Goal: Task Accomplishment & Management: Manage account settings

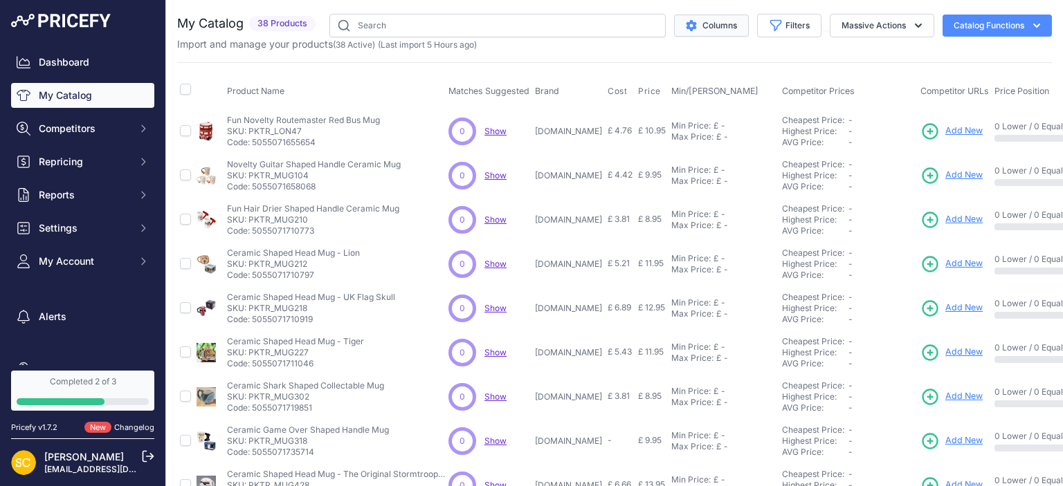
click at [696, 24] on button "Columns" at bounding box center [711, 26] width 75 height 22
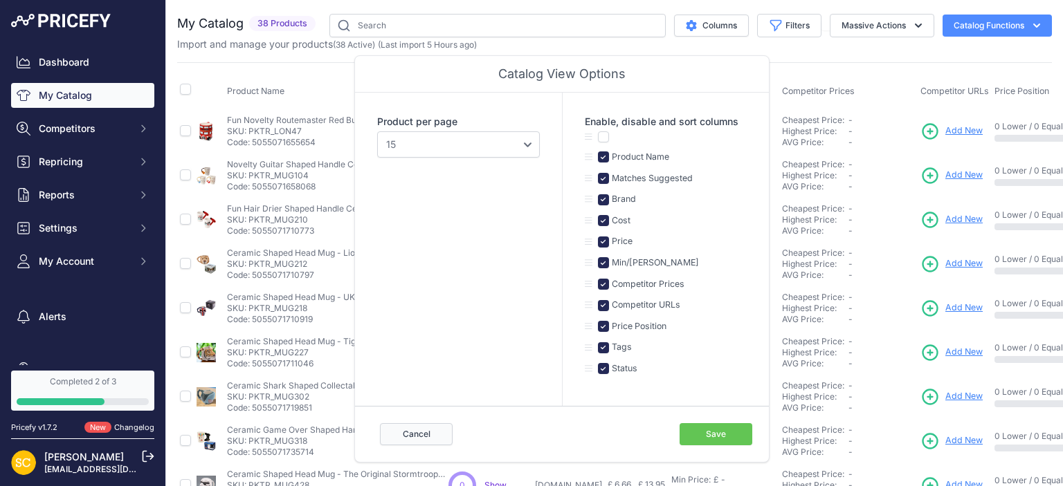
click at [407, 436] on button "Cancel" at bounding box center [416, 434] width 73 height 22
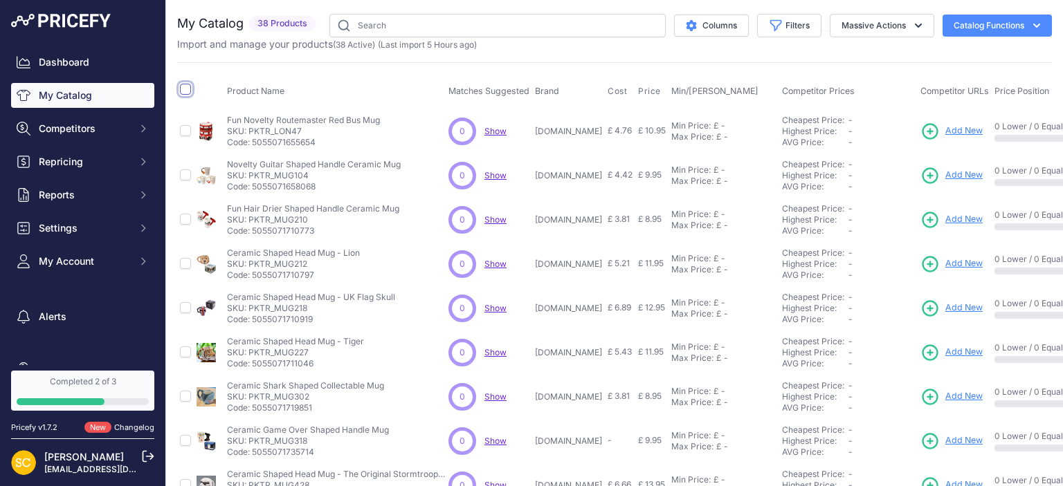
click at [187, 87] on input "checkbox" at bounding box center [185, 89] width 11 height 11
checkbox input "true"
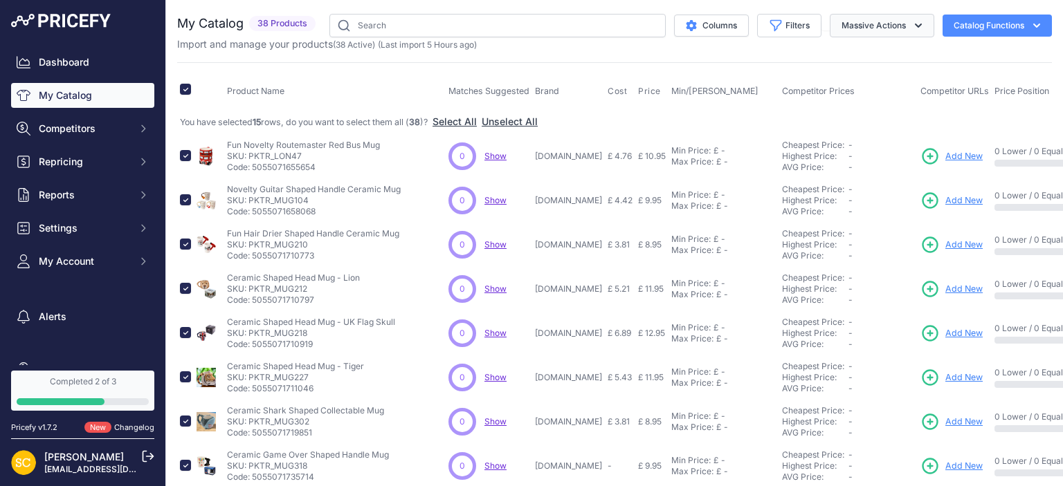
click at [851, 29] on button "Massive Actions" at bounding box center [881, 26] width 104 height 24
click at [718, 71] on div "Product Name Matches Suggested Brand Cost" at bounding box center [614, 430] width 874 height 736
click at [187, 89] on input "checkbox" at bounding box center [185, 89] width 11 height 11
checkbox input "false"
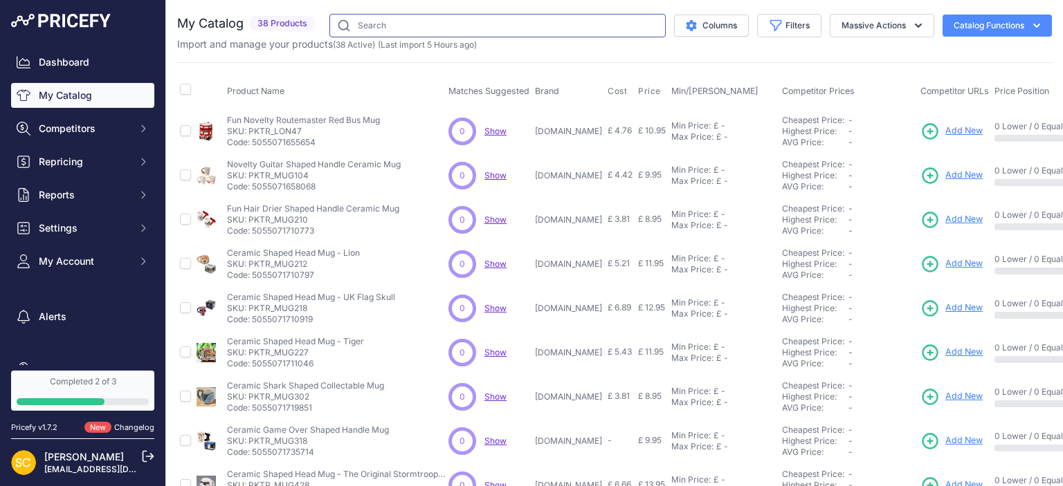
click at [618, 26] on input "text" at bounding box center [497, 26] width 336 height 24
click at [773, 23] on icon "button" at bounding box center [776, 26] width 14 height 14
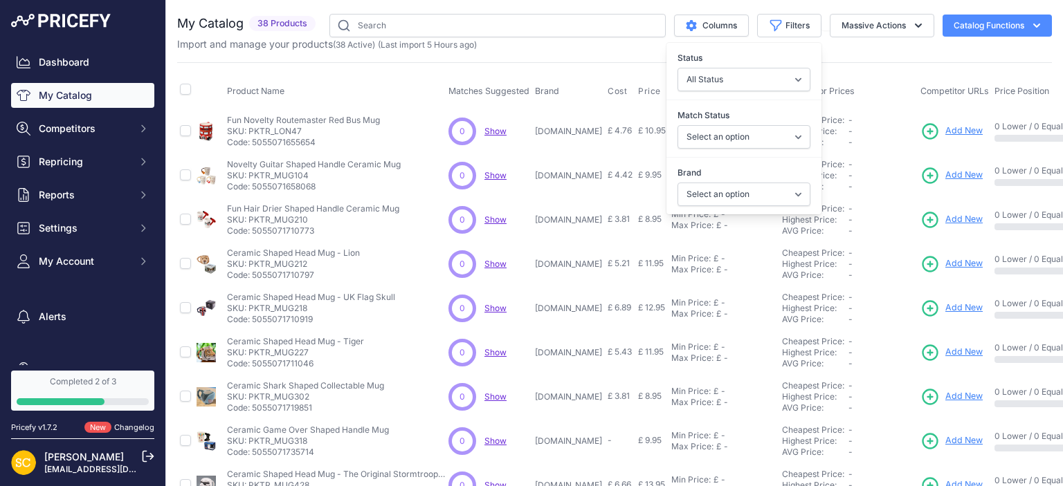
click at [866, 61] on div "My Catalog 38 Products" at bounding box center [614, 415] width 874 height 803
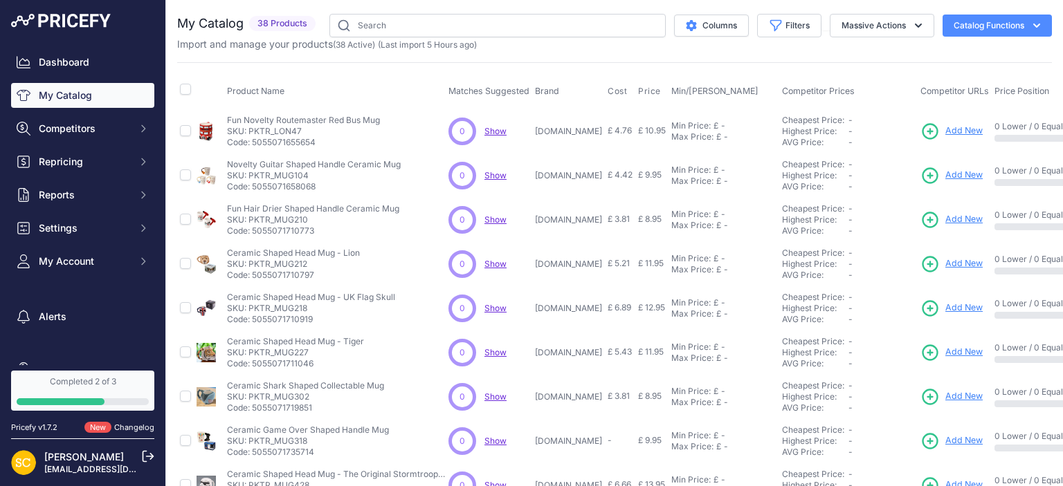
click at [1001, 28] on button "Catalog Functions" at bounding box center [996, 26] width 109 height 22
click at [780, 63] on div "Product Name Matches Suggested Brand Cost" at bounding box center [614, 417] width 874 height 711
click at [102, 130] on span "Competitors" at bounding box center [84, 129] width 91 height 14
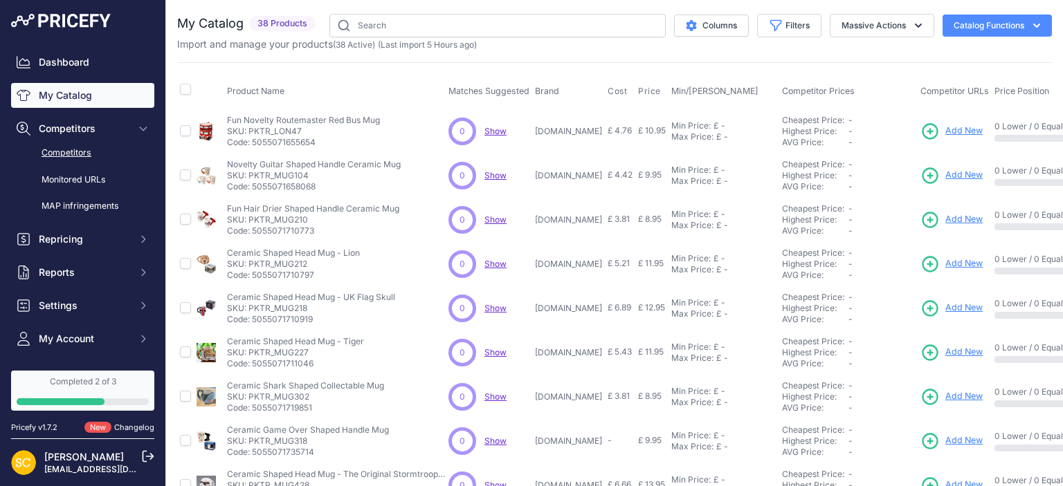
click at [99, 150] on link "Competitors" at bounding box center [82, 153] width 143 height 24
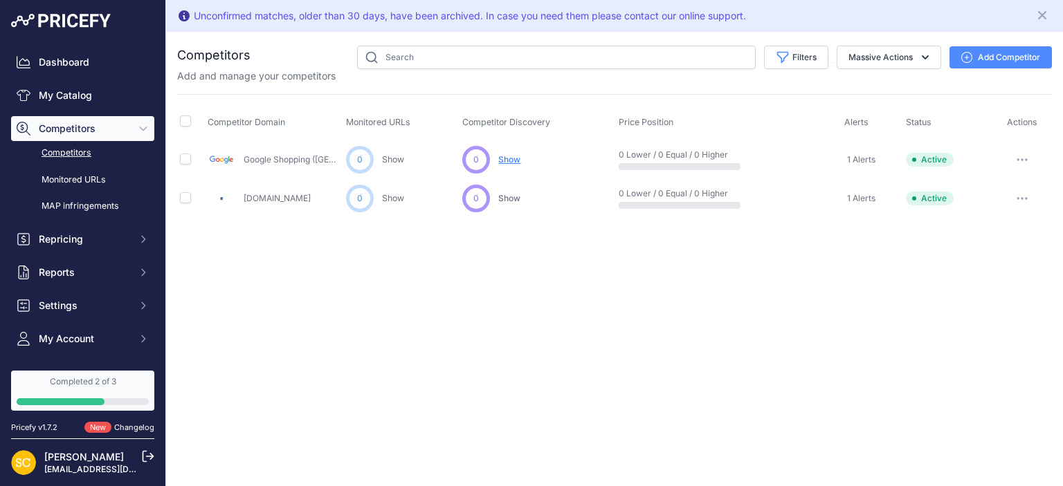
click at [511, 159] on span "Show" at bounding box center [509, 159] width 22 height 11
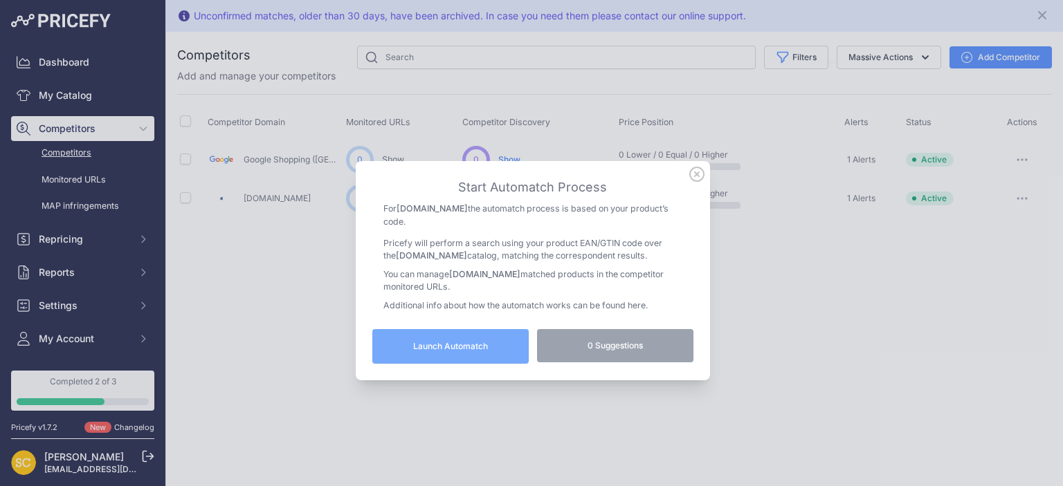
click at [695, 169] on icon at bounding box center [696, 174] width 15 height 15
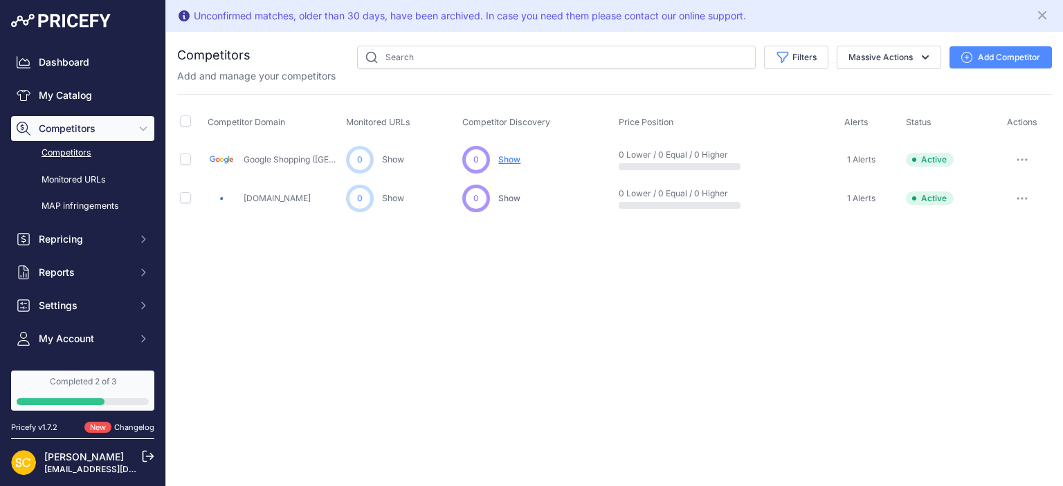
click at [1024, 202] on button "button" at bounding box center [1022, 198] width 28 height 19
click at [963, 268] on button "Delete" at bounding box center [991, 272] width 116 height 22
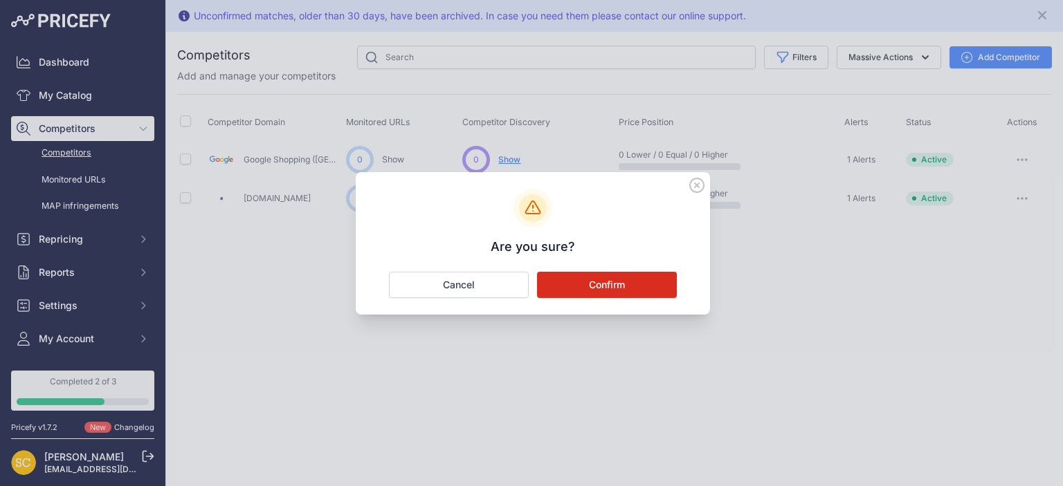
click at [607, 286] on button "Confirm" at bounding box center [607, 285] width 140 height 26
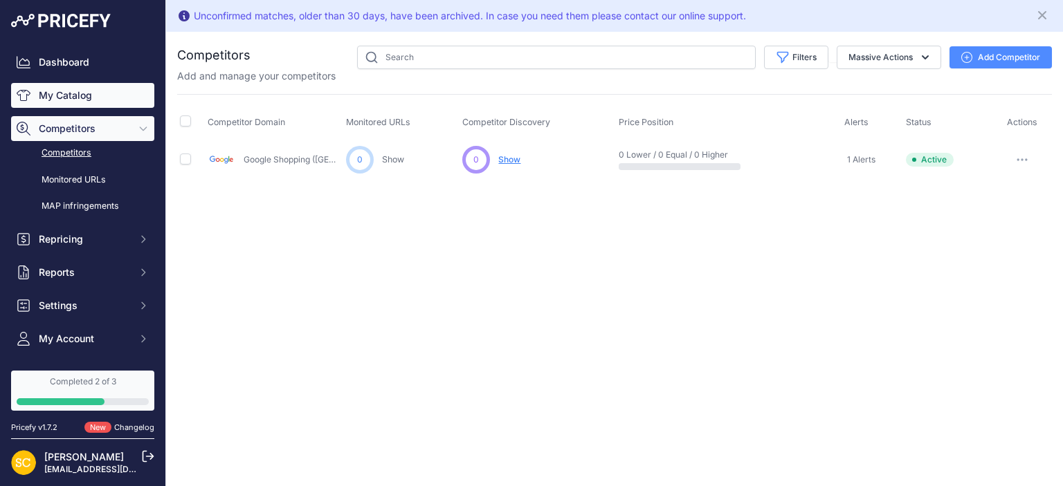
click at [80, 98] on link "My Catalog" at bounding box center [82, 95] width 143 height 25
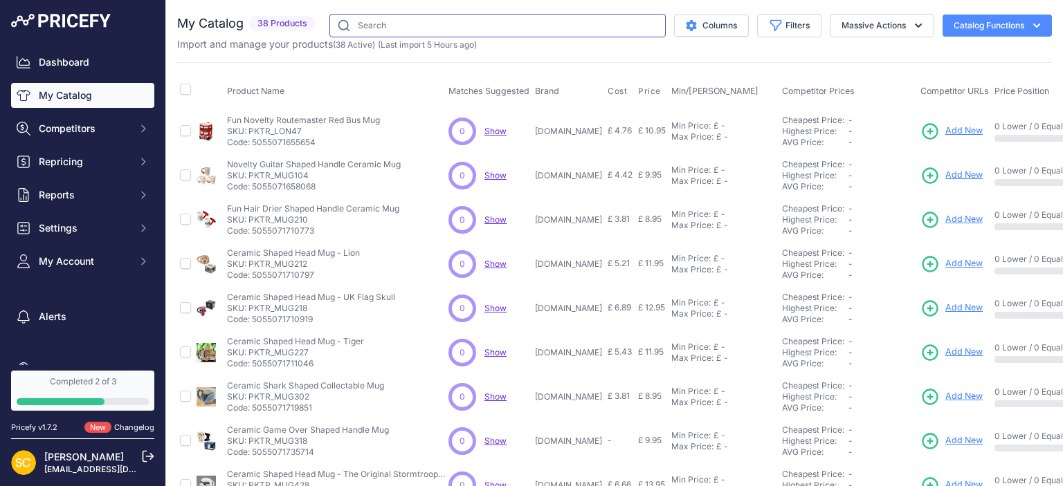
click at [425, 26] on input "text" at bounding box center [497, 26] width 336 height 24
click at [184, 86] on input "checkbox" at bounding box center [185, 89] width 11 height 11
checkbox input "true"
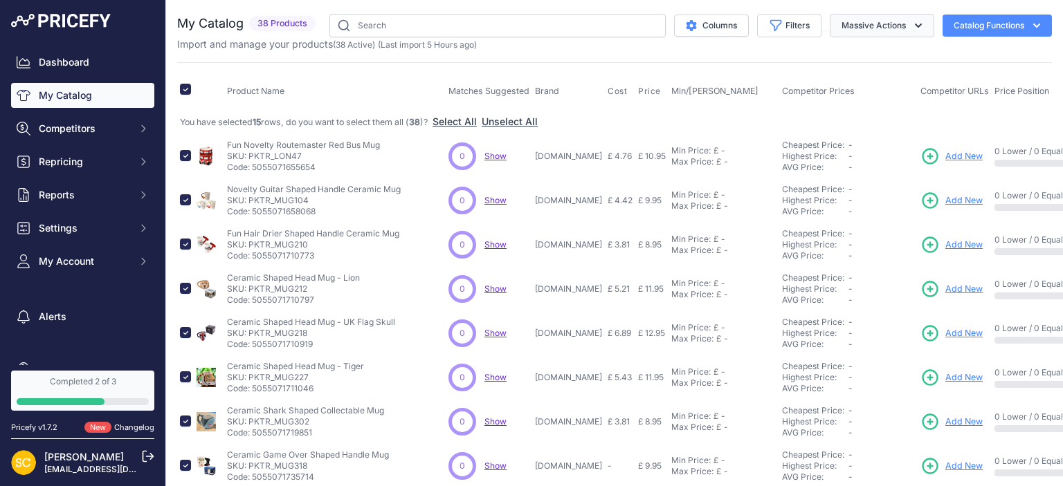
click at [867, 21] on button "Massive Actions" at bounding box center [881, 26] width 104 height 24
click at [869, 107] on button "Delete" at bounding box center [878, 107] width 111 height 25
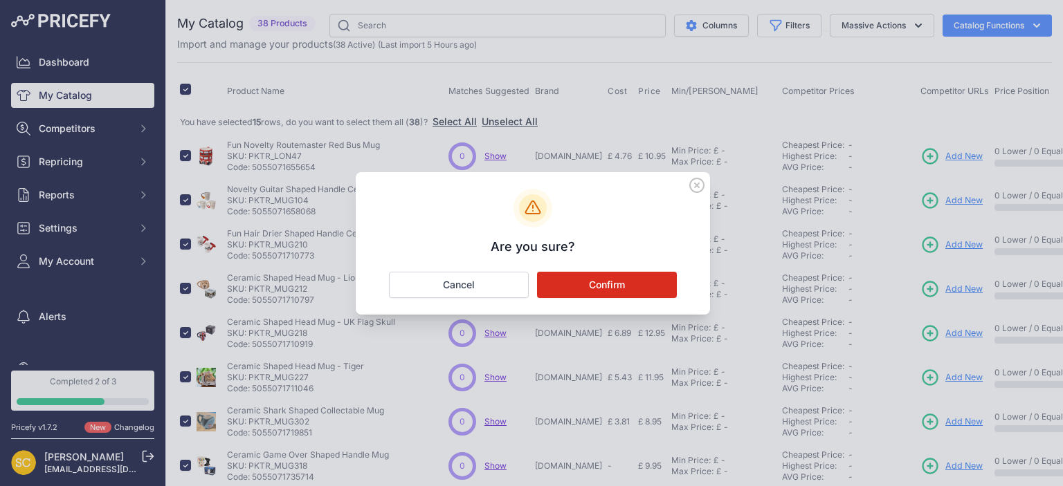
click at [695, 187] on icon at bounding box center [697, 185] width 14 height 14
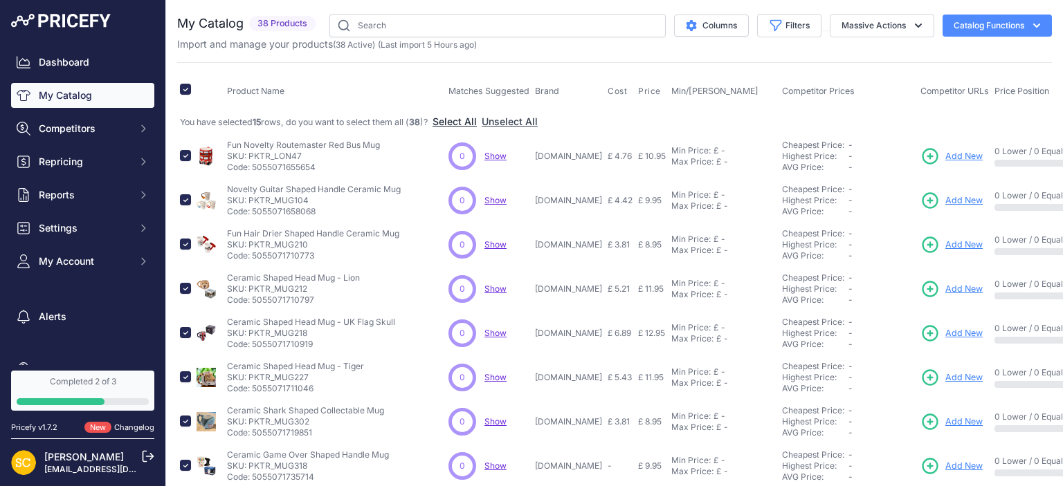
click at [475, 122] on button "Select All" at bounding box center [454, 122] width 44 height 14
click at [859, 23] on button "Massive Actions" at bounding box center [881, 26] width 104 height 24
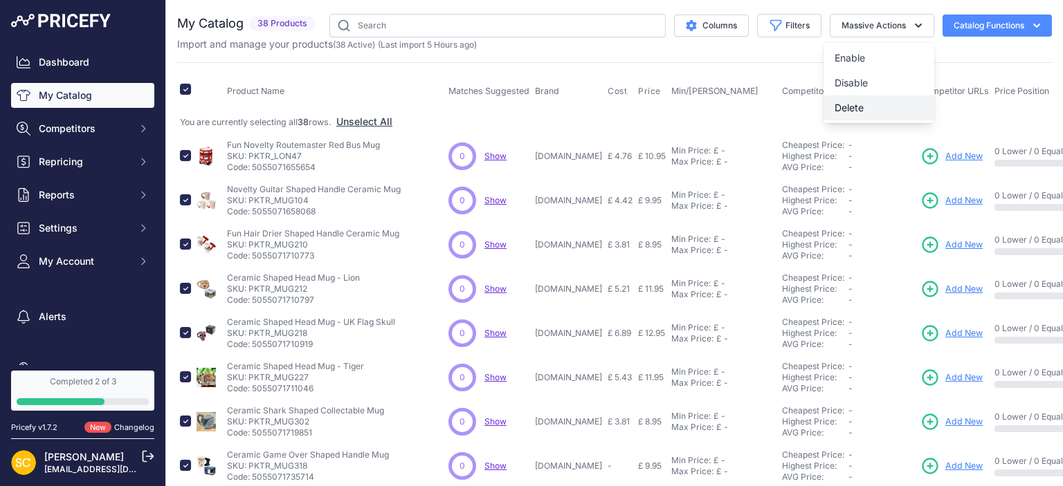
click at [872, 107] on button "Delete" at bounding box center [878, 107] width 111 height 25
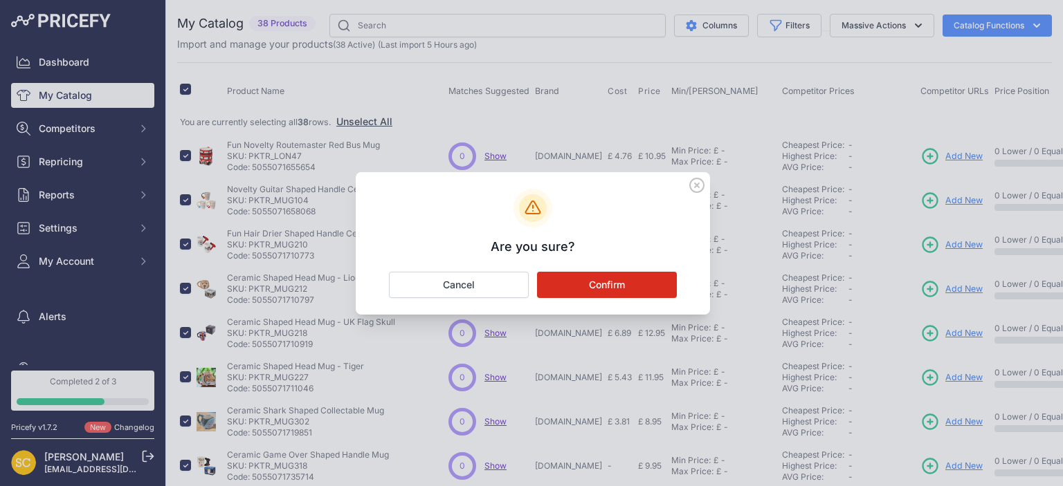
click at [617, 291] on button "Confirm" at bounding box center [607, 285] width 140 height 26
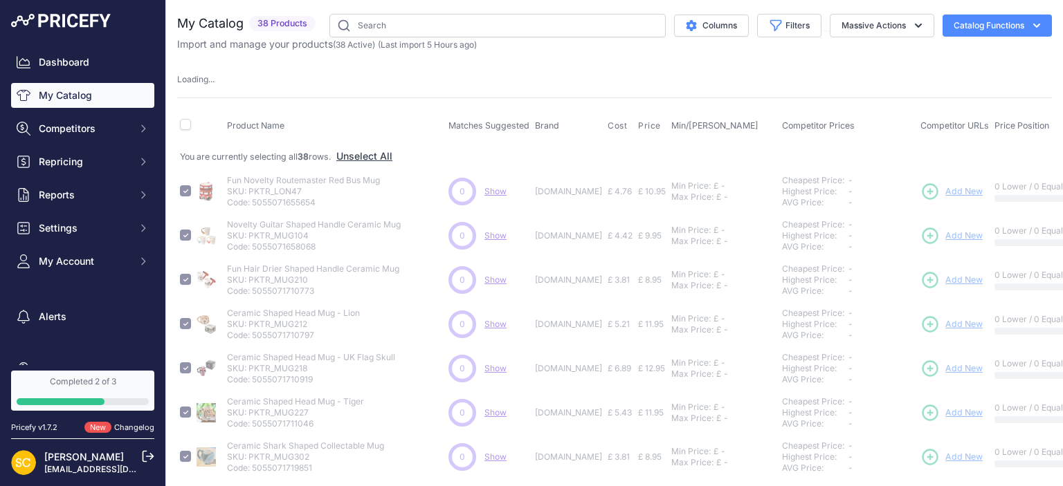
checkbox input "false"
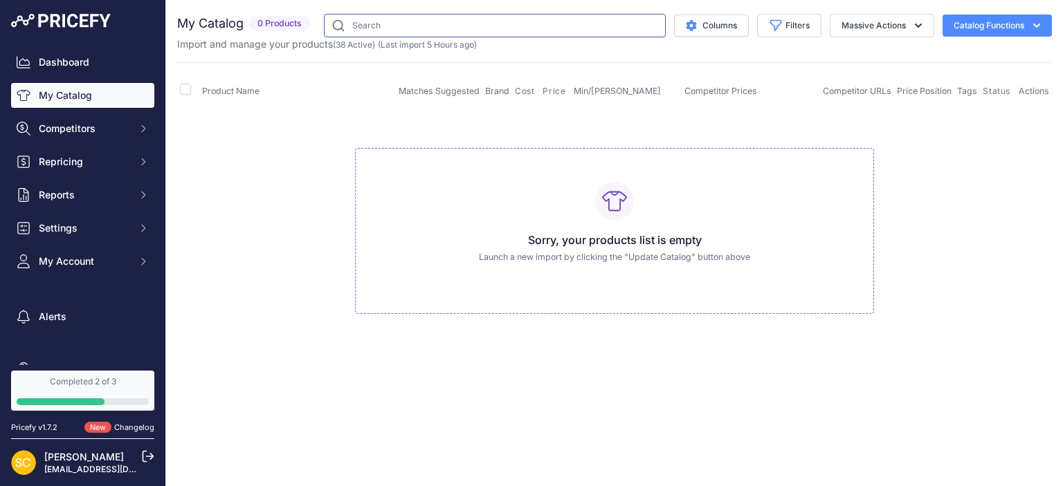
click at [503, 34] on input "text" at bounding box center [495, 26] width 342 height 24
paste input "13 Nights Of Halloween Advent Calendar"
drag, startPoint x: 446, startPoint y: 28, endPoint x: 287, endPoint y: 28, distance: 159.1
click at [324, 28] on input "13 Nights Of Halloween Advent Calendar" at bounding box center [480, 26] width 313 height 24
click at [356, 19] on input "13 Nights Of Halloween Advent Calendar" at bounding box center [480, 26] width 313 height 24
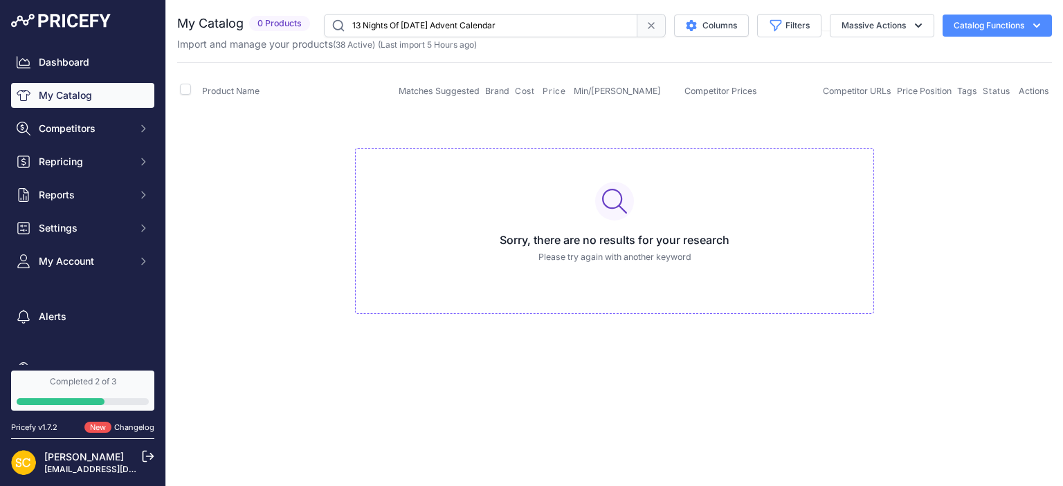
drag, startPoint x: 543, startPoint y: 21, endPoint x: 241, endPoint y: 26, distance: 302.3
click at [324, 26] on input "13 Nights Of Halloween Advent Calendar" at bounding box center [480, 26] width 313 height 24
paste input "5056131153288"
type input "5056131153288"
click at [973, 29] on button "Catalog Functions" at bounding box center [996, 26] width 109 height 22
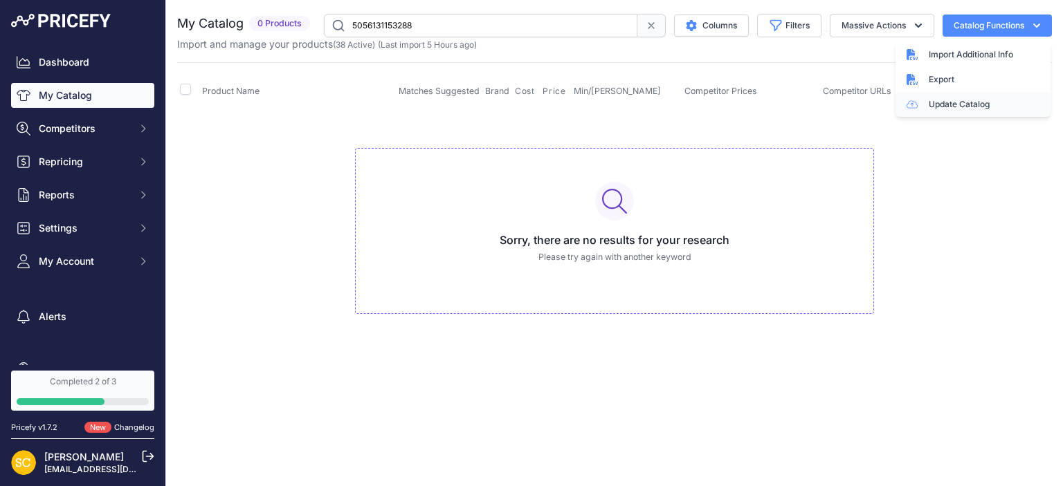
click at [948, 105] on link "Update Catalog" at bounding box center [972, 104] width 155 height 25
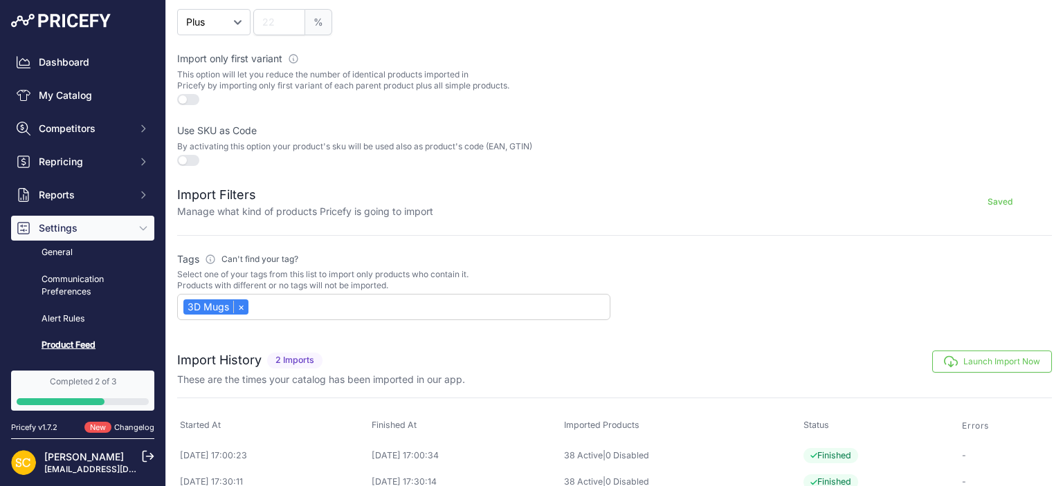
scroll to position [378, 0]
click at [243, 305] on link "×" at bounding box center [240, 306] width 15 height 12
select select
click at [679, 311] on div at bounding box center [834, 284] width 433 height 67
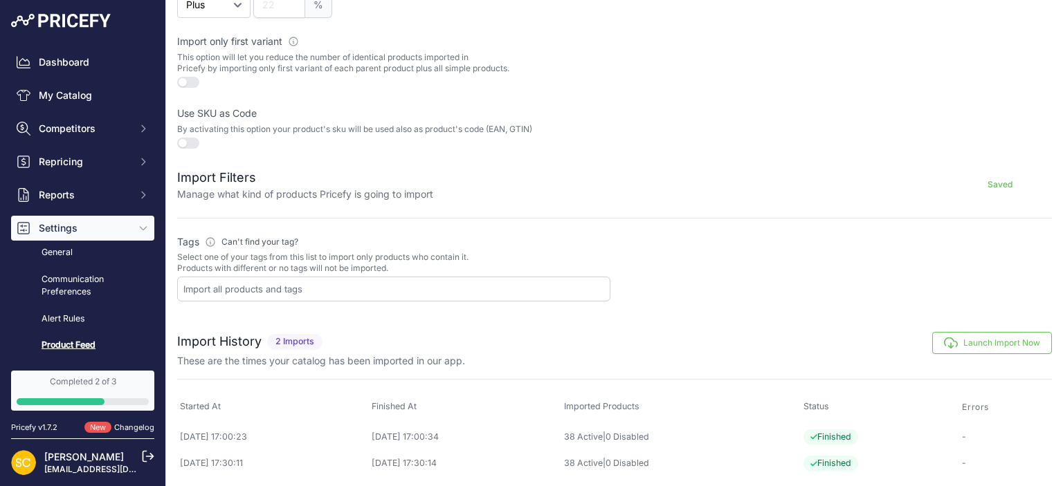
click at [984, 333] on button "Launch Import Now" at bounding box center [992, 343] width 120 height 22
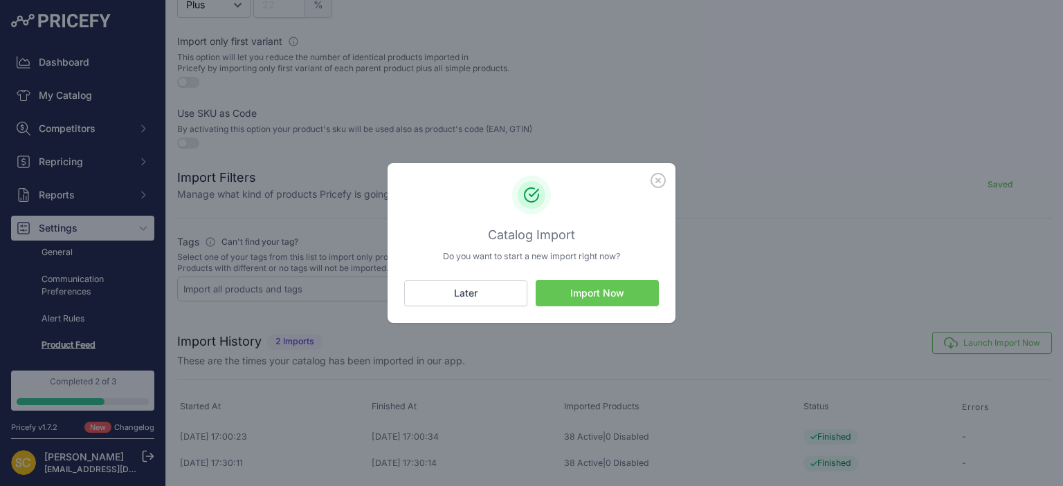
click at [578, 293] on button "Import Now" at bounding box center [596, 293] width 123 height 26
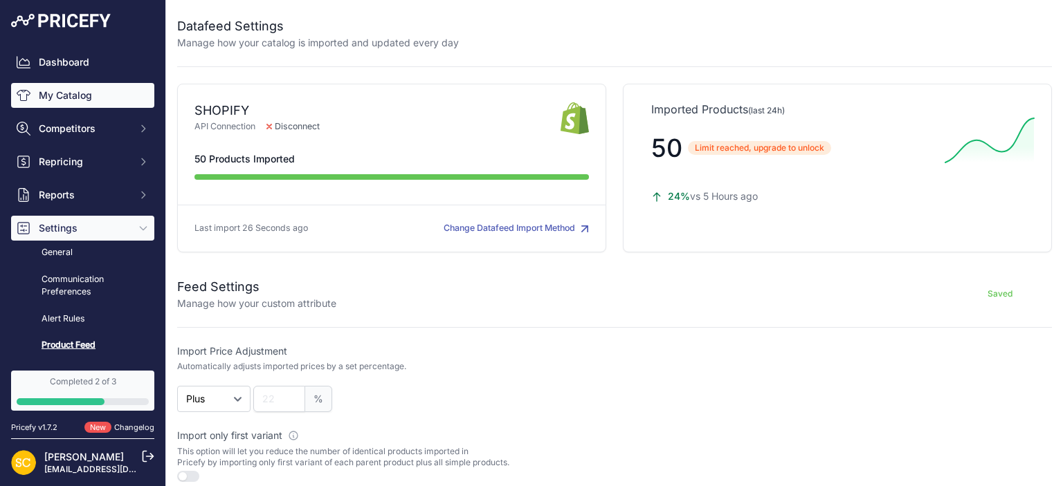
click at [88, 95] on link "My Catalog" at bounding box center [82, 95] width 143 height 25
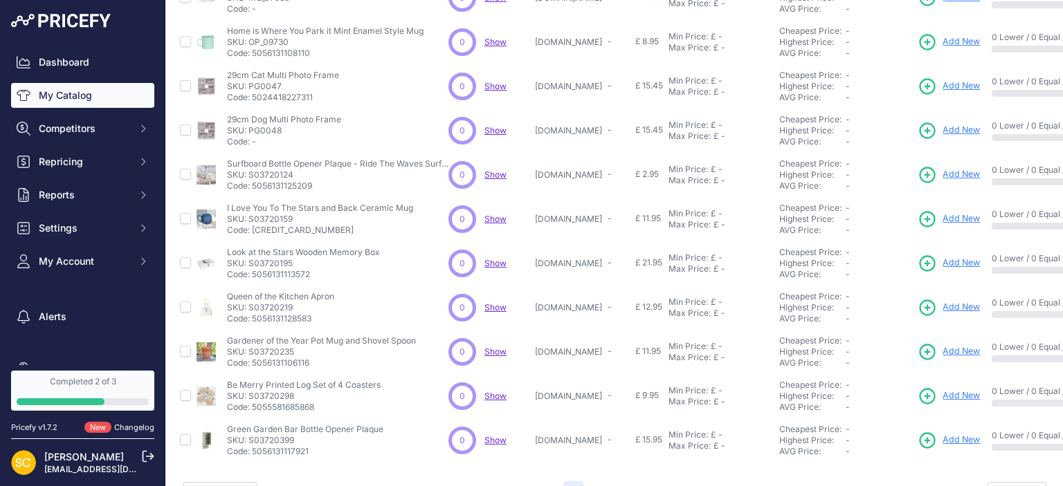
scroll to position [343, 0]
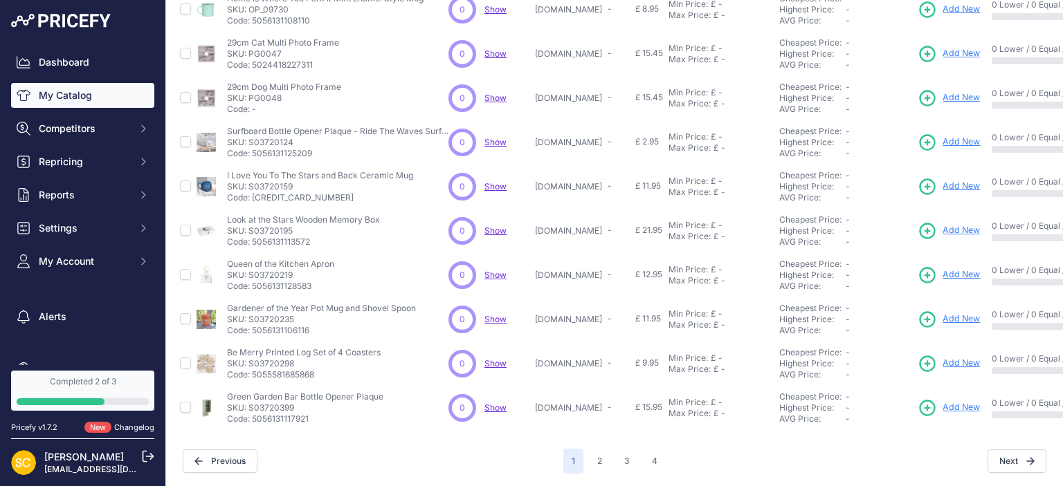
click at [585, 466] on div "1 2 3 4" at bounding box center [614, 461] width 102 height 25
click at [599, 461] on button "2" at bounding box center [599, 461] width 21 height 25
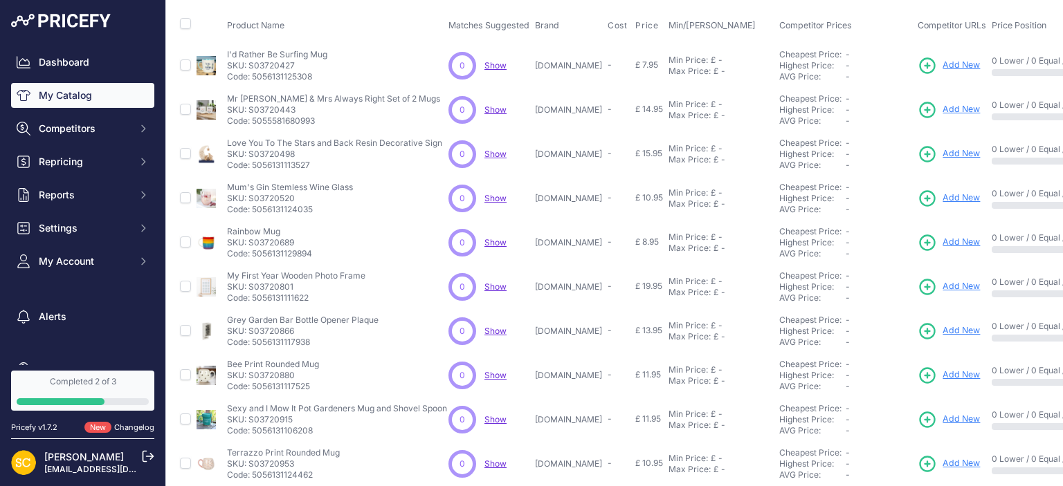
scroll to position [343, 0]
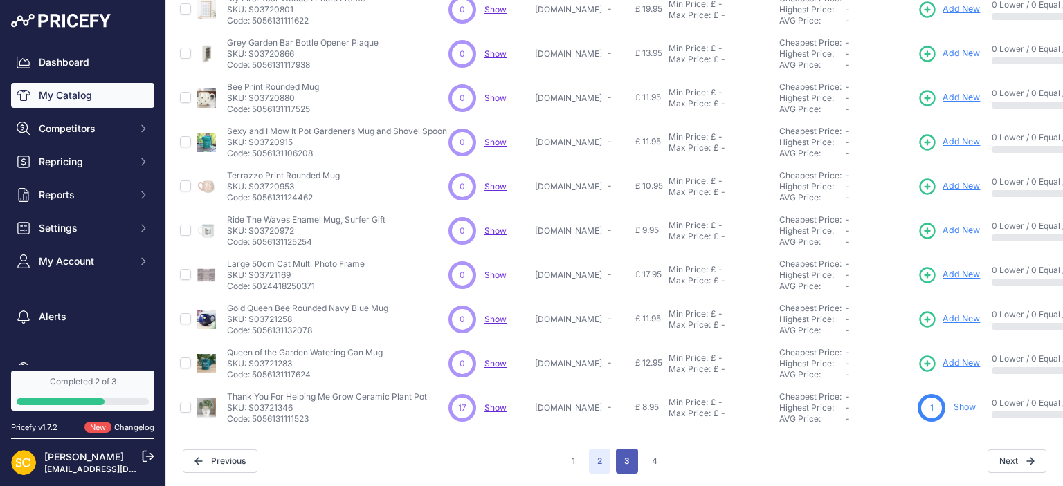
click at [632, 454] on button "3" at bounding box center [627, 461] width 22 height 25
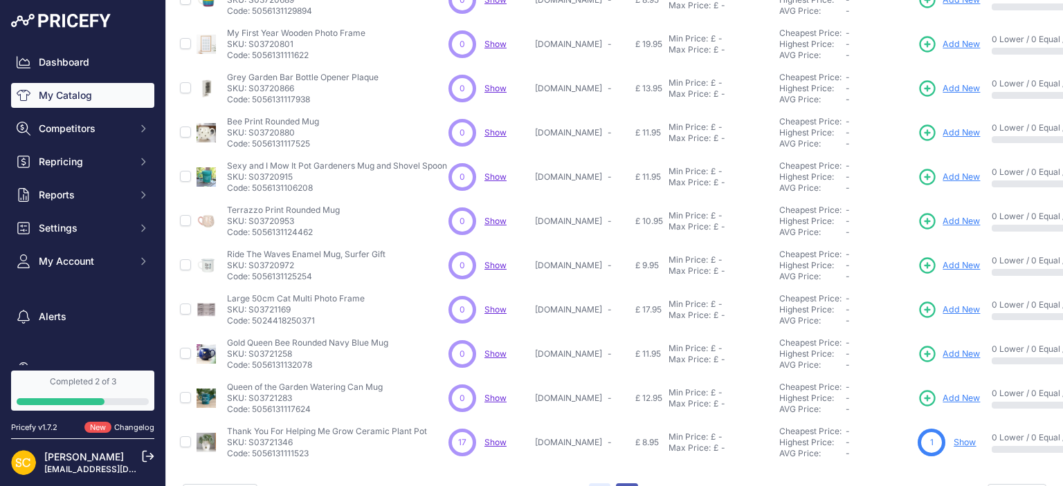
scroll to position [378, 0]
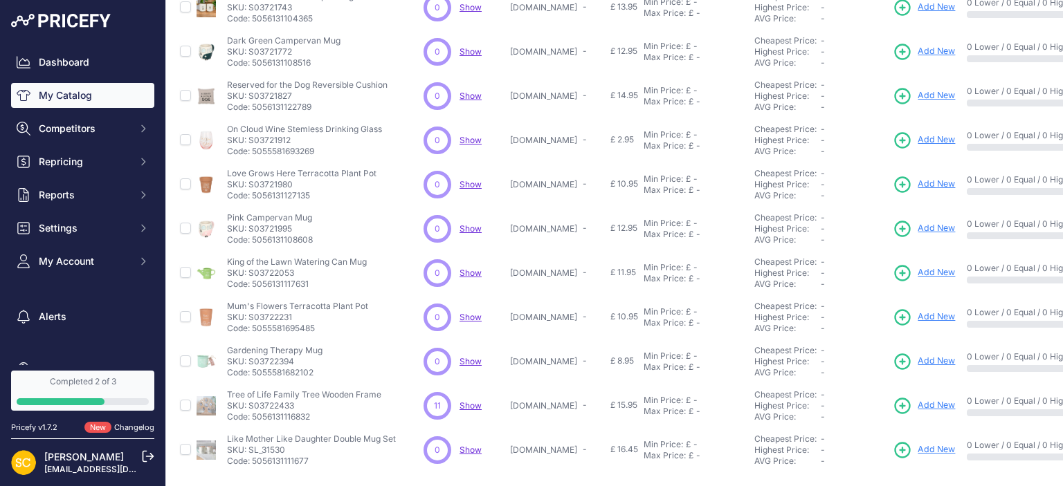
scroll to position [343, 0]
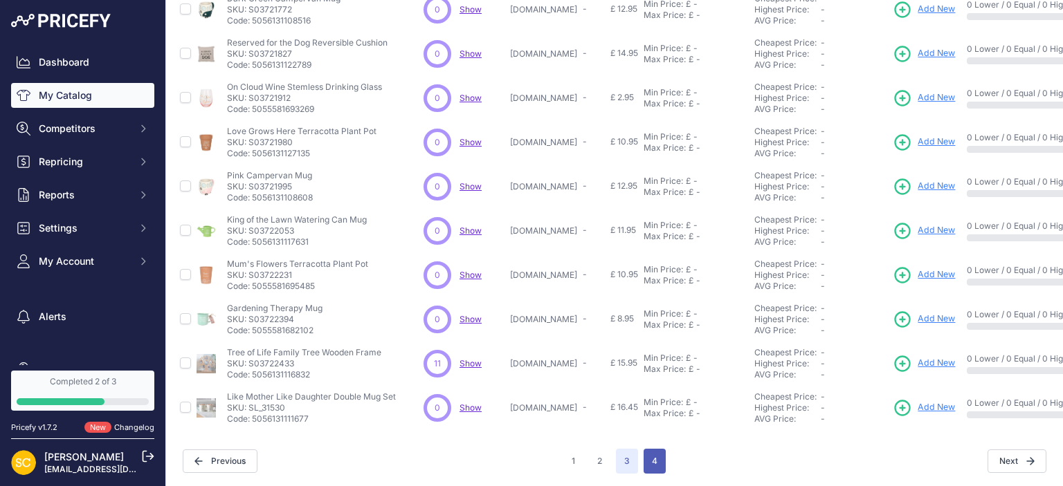
click at [653, 461] on button "4" at bounding box center [654, 461] width 22 height 25
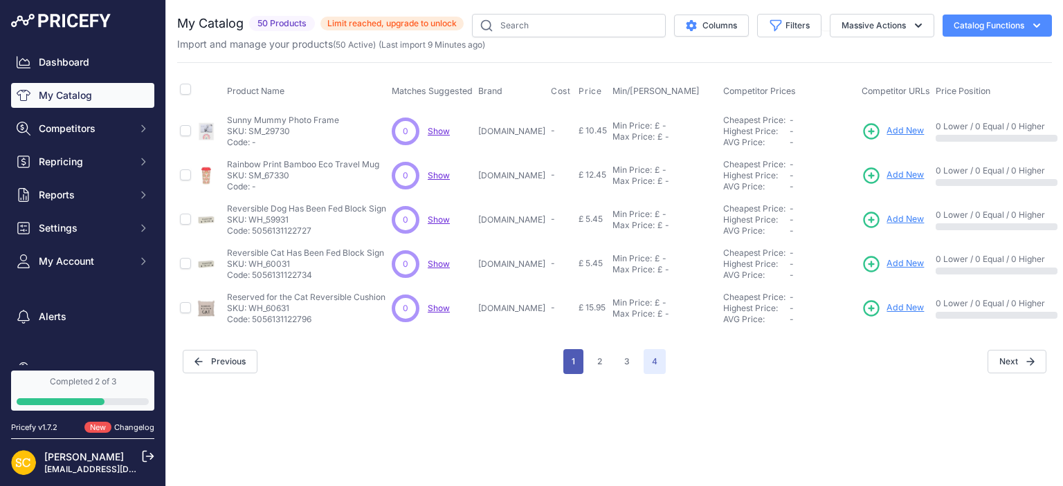
click at [575, 363] on button "1" at bounding box center [573, 361] width 20 height 25
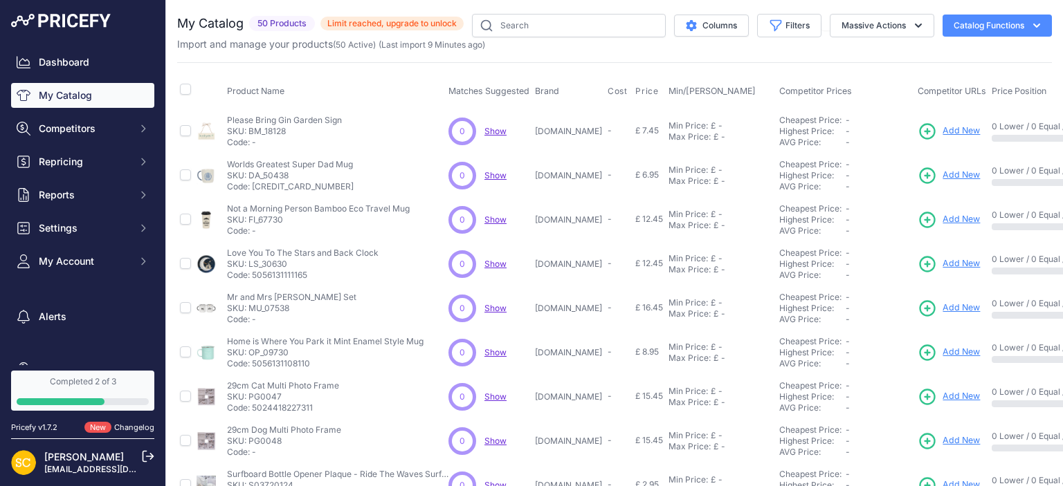
click at [188, 82] on th at bounding box center [185, 91] width 17 height 35
click at [188, 87] on input "checkbox" at bounding box center [185, 89] width 11 height 11
checkbox input "true"
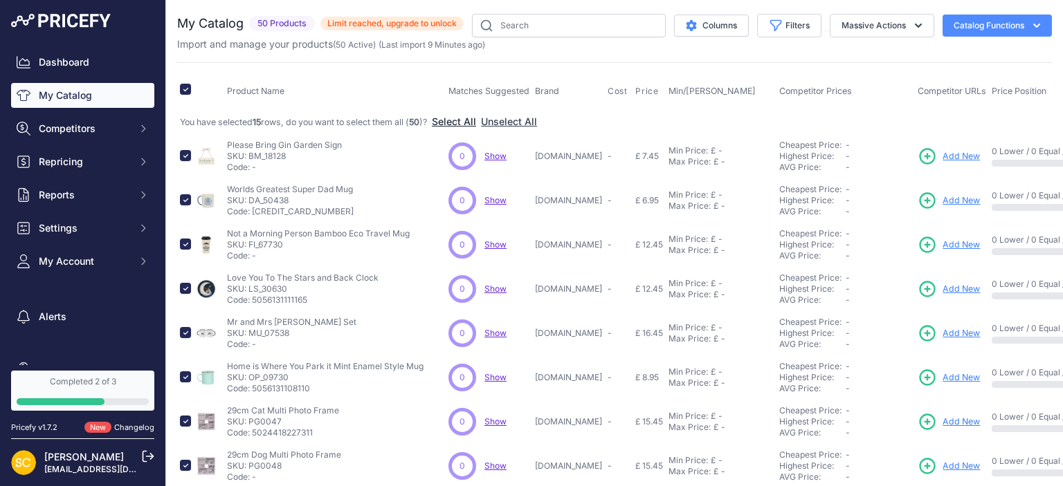
click at [462, 120] on button "Select All" at bounding box center [454, 122] width 44 height 14
click at [852, 24] on button "Massive Actions" at bounding box center [881, 26] width 104 height 24
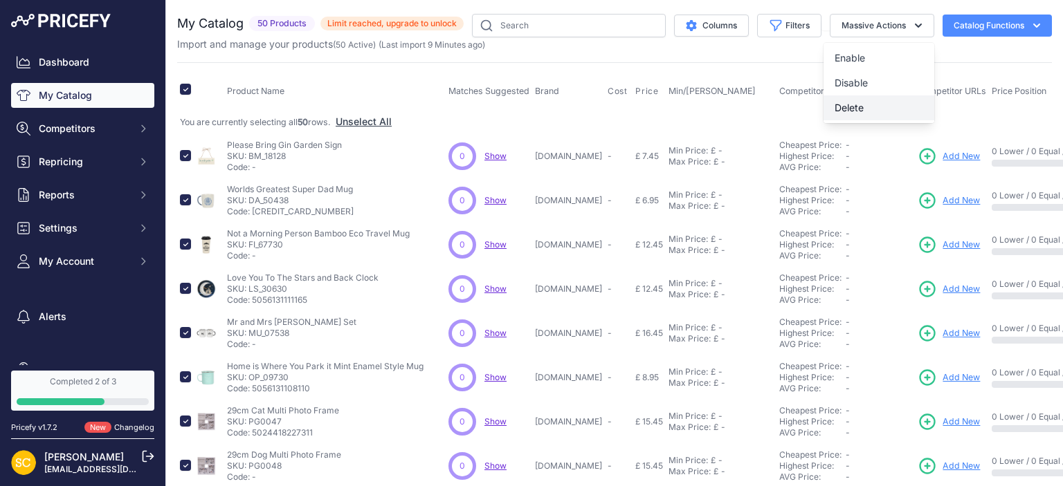
click at [854, 111] on span "Delete" at bounding box center [848, 108] width 29 height 12
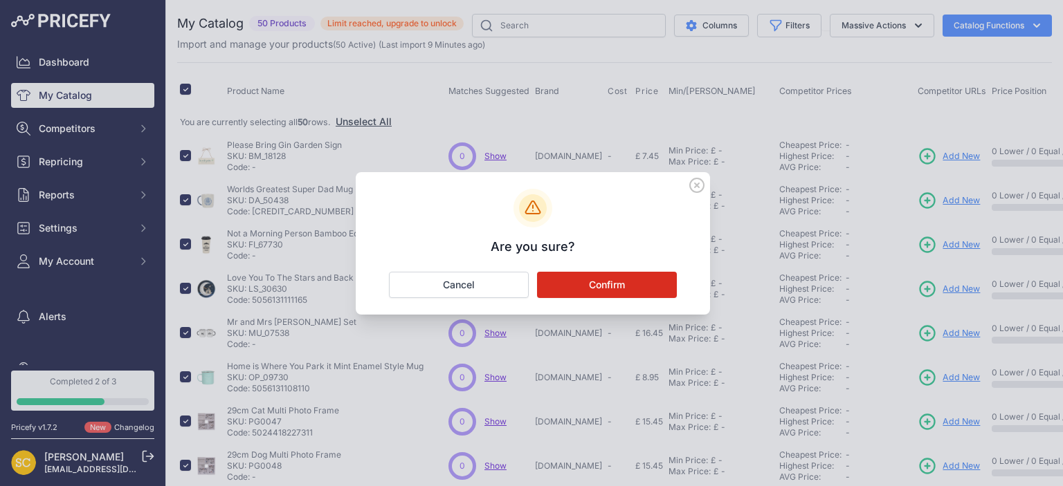
click at [632, 278] on button "Confirm" at bounding box center [607, 285] width 140 height 26
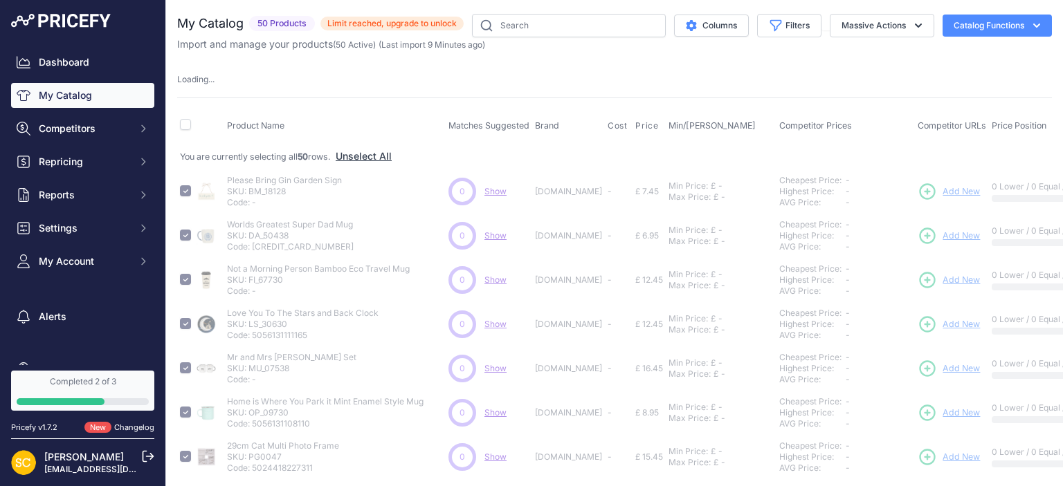
checkbox input "false"
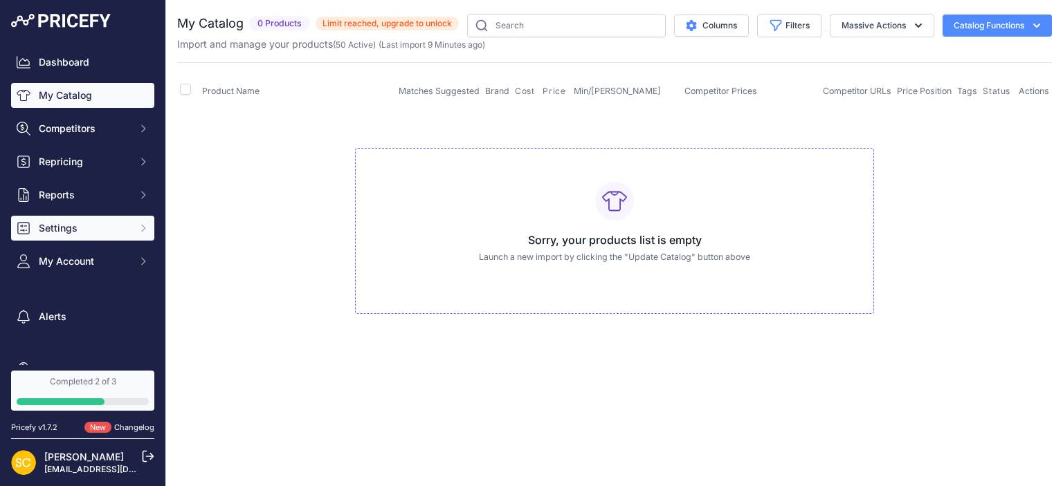
click at [121, 234] on span "Settings" at bounding box center [84, 228] width 91 height 14
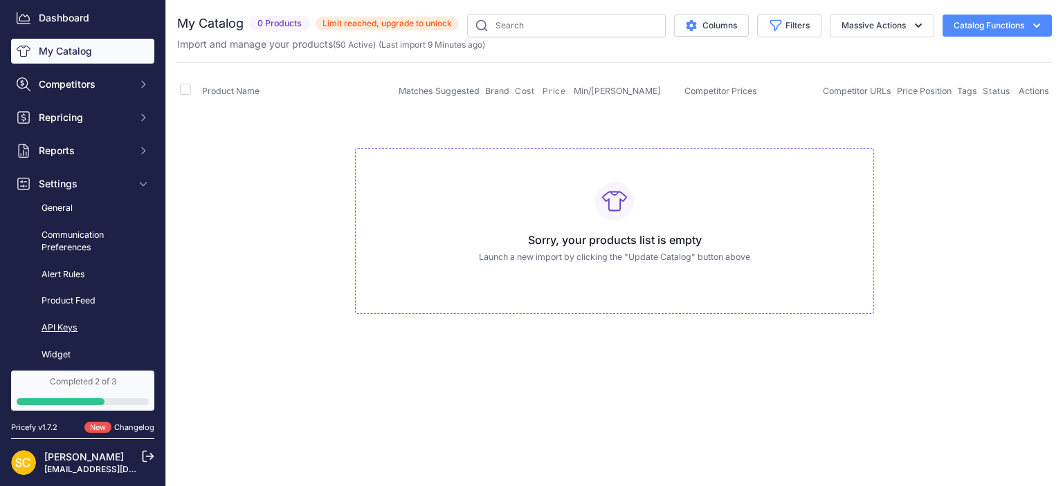
scroll to position [63, 0]
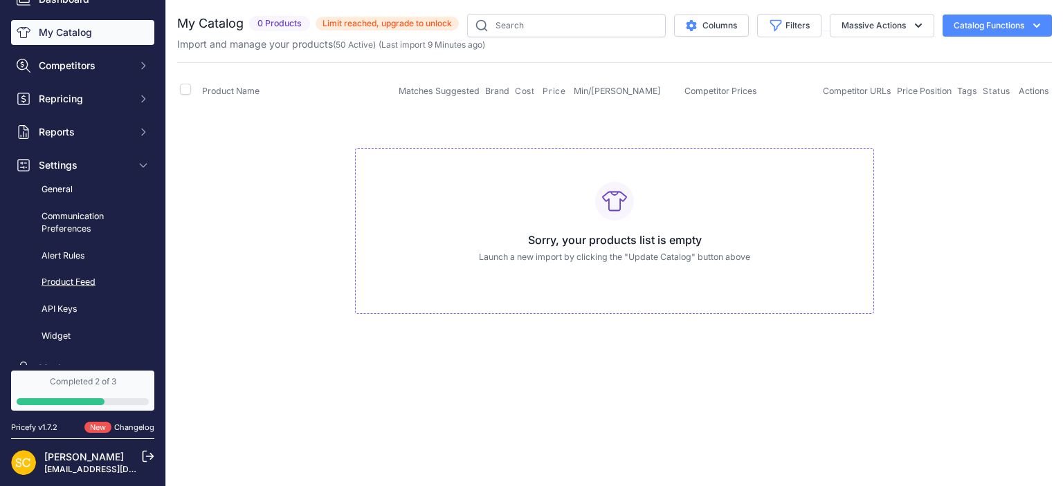
click at [80, 288] on link "Product Feed" at bounding box center [82, 282] width 143 height 24
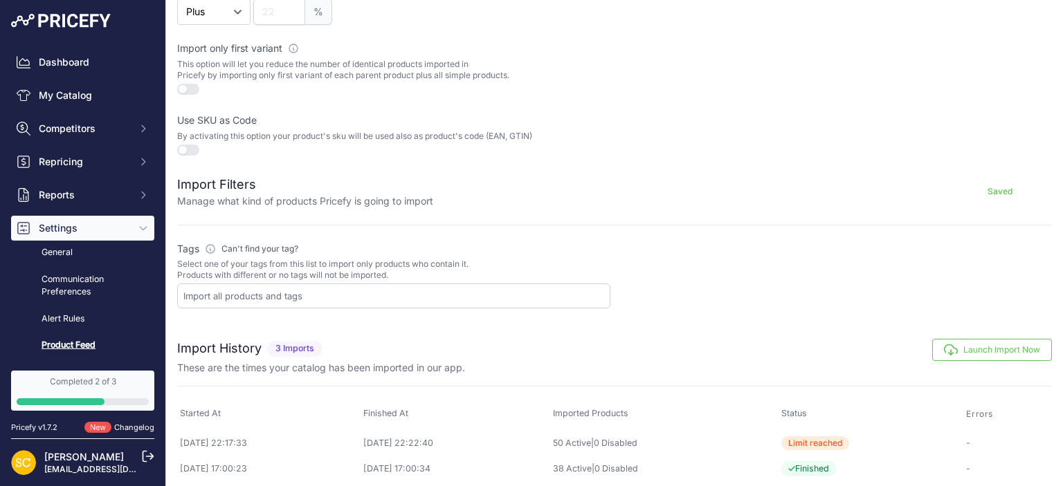
scroll to position [419, 0]
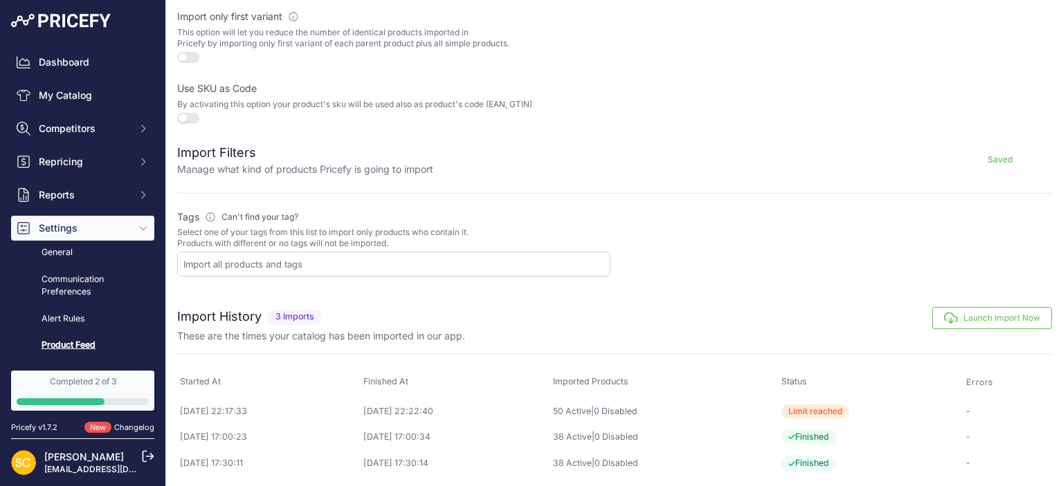
click at [253, 178] on form "Feed Settings Manage how your custom attribute Saved Import Price Adjustment Au…" at bounding box center [614, 60] width 874 height 436
click at [239, 163] on p "Manage what kind of products Pricefy is going to import" at bounding box center [305, 170] width 256 height 14
click at [238, 146] on h2 "Import Filters" at bounding box center [305, 152] width 256 height 19
click at [998, 156] on button "Saved" at bounding box center [1000, 160] width 104 height 22
click at [1000, 158] on button "Saved" at bounding box center [1000, 160] width 104 height 22
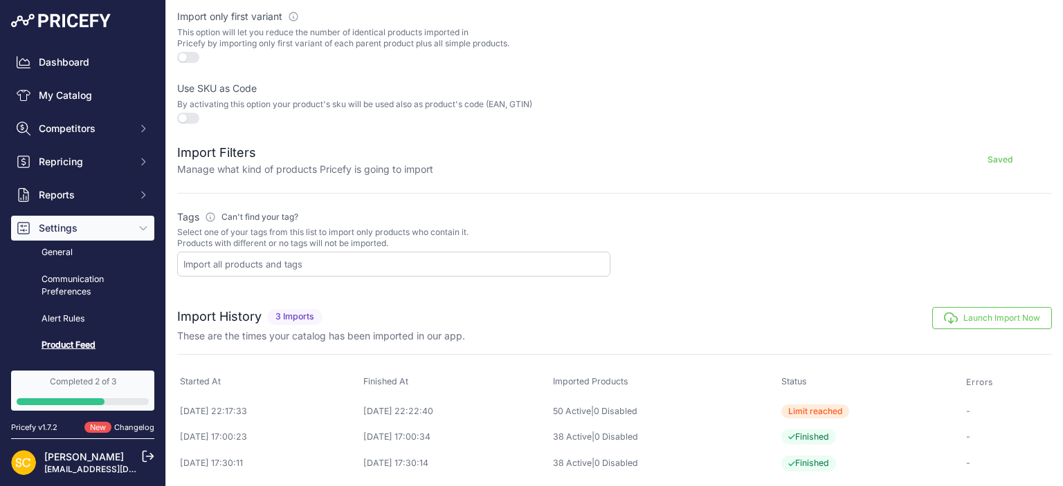
click at [1000, 158] on button "Saved" at bounding box center [1000, 160] width 104 height 22
click at [450, 160] on div "Saved" at bounding box center [742, 159] width 618 height 33
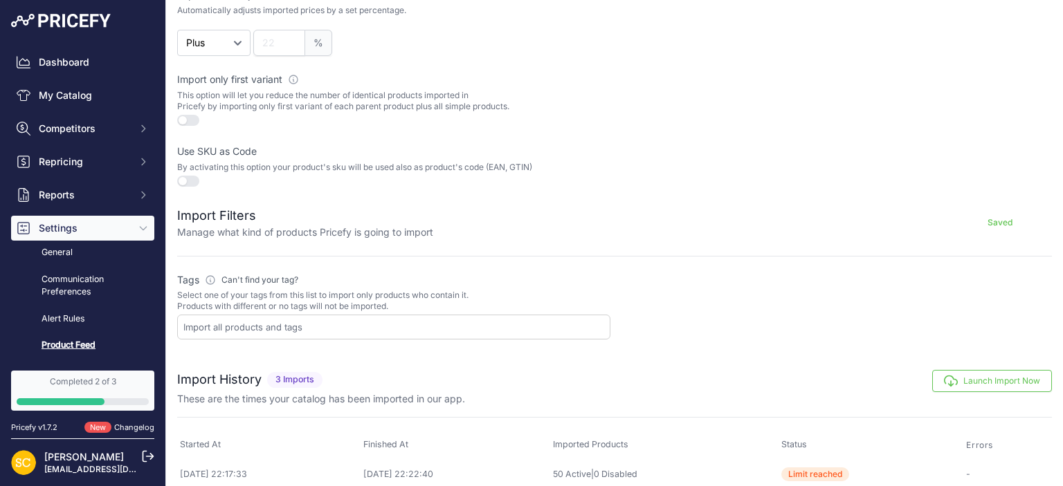
click at [250, 324] on input "text" at bounding box center [396, 327] width 426 height 12
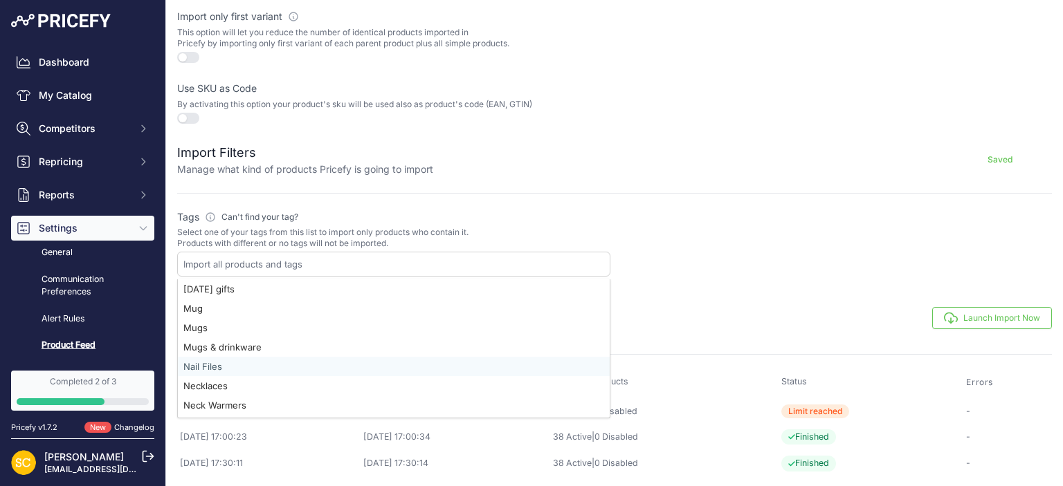
scroll to position [2988, 0]
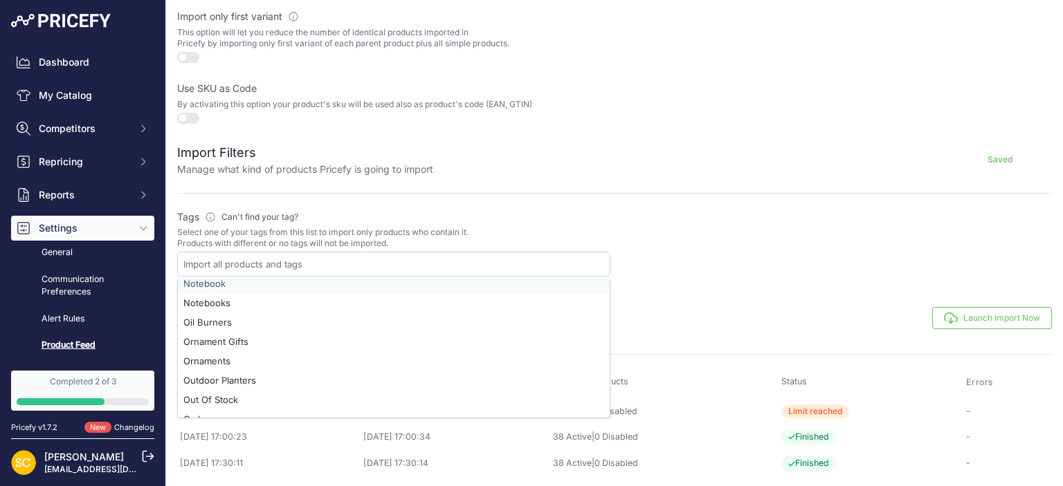
click at [403, 213] on label "Tags Please define which tags will be used to import your products Can't find y…" at bounding box center [393, 217] width 433 height 14
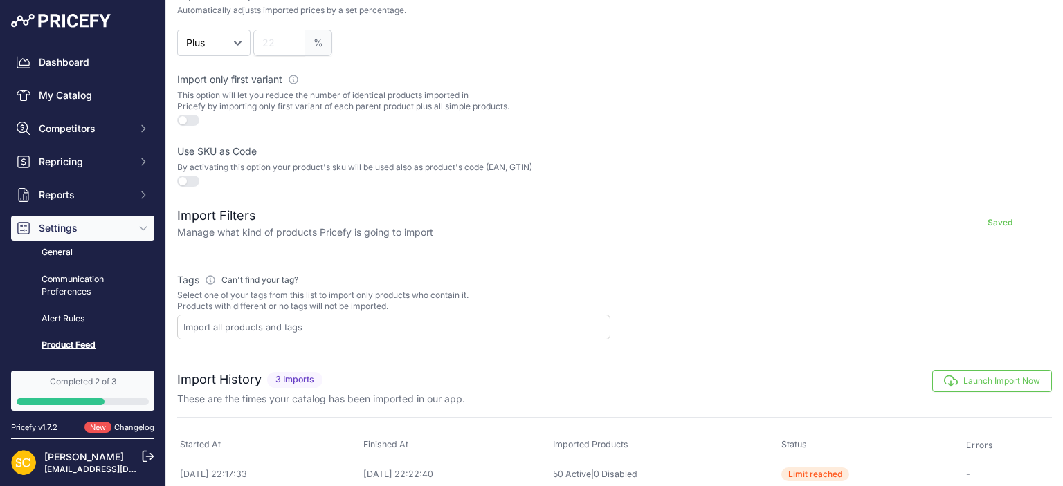
scroll to position [419, 0]
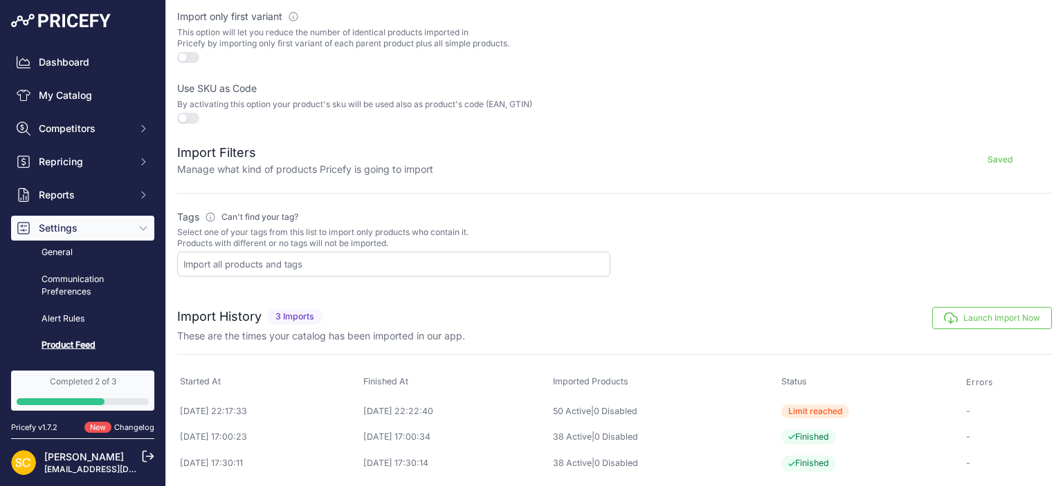
click at [445, 165] on div "Saved" at bounding box center [742, 159] width 618 height 33
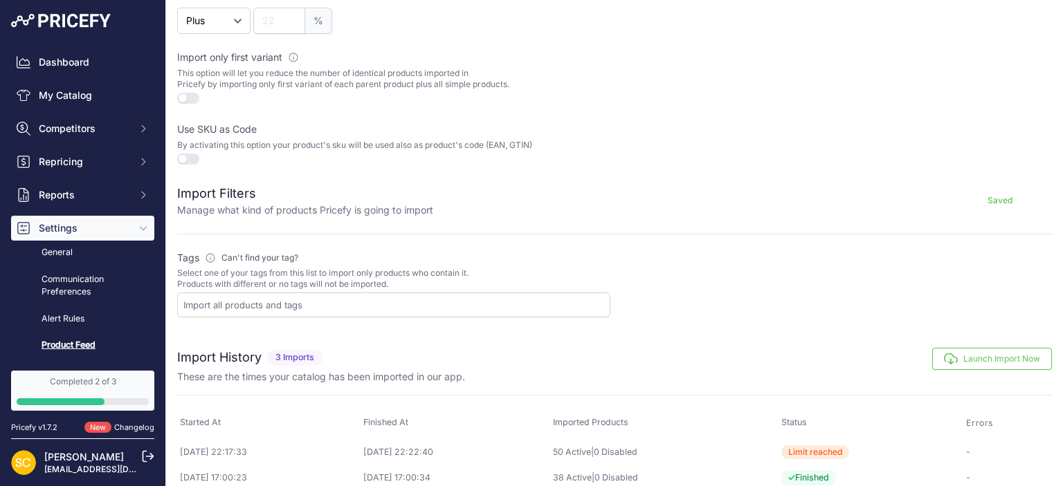
scroll to position [419, 0]
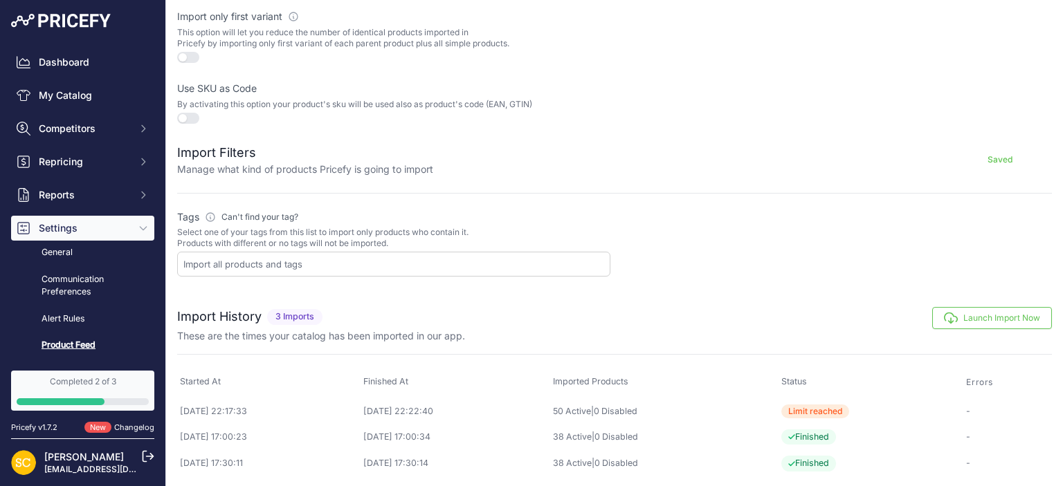
click at [266, 174] on form "Feed Settings Manage how your custom attribute Saved Import Price Adjustment Au…" at bounding box center [614, 60] width 874 height 436
click at [261, 165] on p "Manage what kind of products Pricefy is going to import" at bounding box center [305, 170] width 256 height 14
click at [235, 152] on h2 "Import Filters" at bounding box center [305, 152] width 256 height 19
click at [1004, 151] on button "Saved" at bounding box center [1000, 160] width 104 height 22
click at [1004, 150] on button "Saved" at bounding box center [1000, 160] width 104 height 22
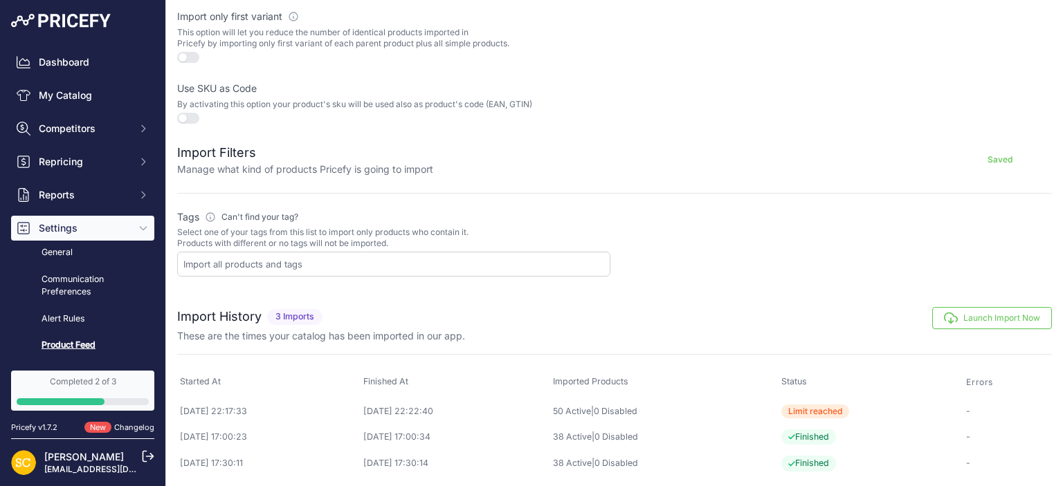
click at [969, 158] on button "Saved" at bounding box center [1000, 160] width 104 height 22
click at [940, 160] on div "Saved" at bounding box center [742, 159] width 618 height 33
click at [957, 159] on button "Saved" at bounding box center [1000, 160] width 104 height 22
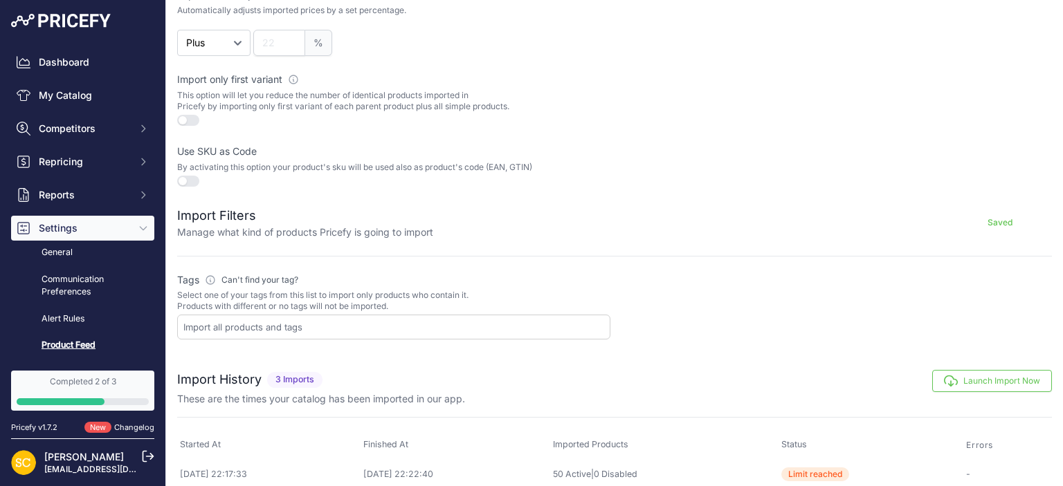
scroll to position [230, 0]
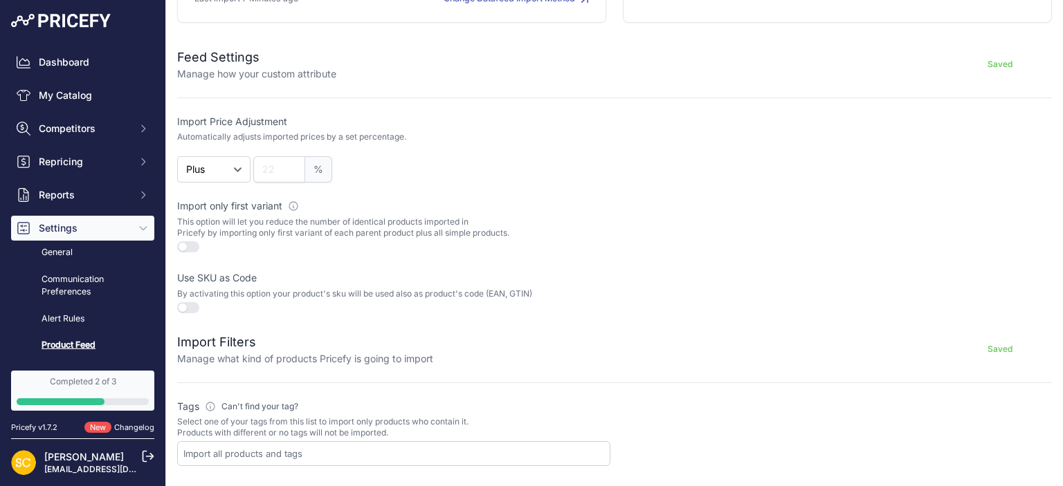
click at [999, 71] on button "Saved" at bounding box center [1000, 64] width 104 height 22
click at [996, 63] on button "Saved" at bounding box center [1000, 64] width 104 height 22
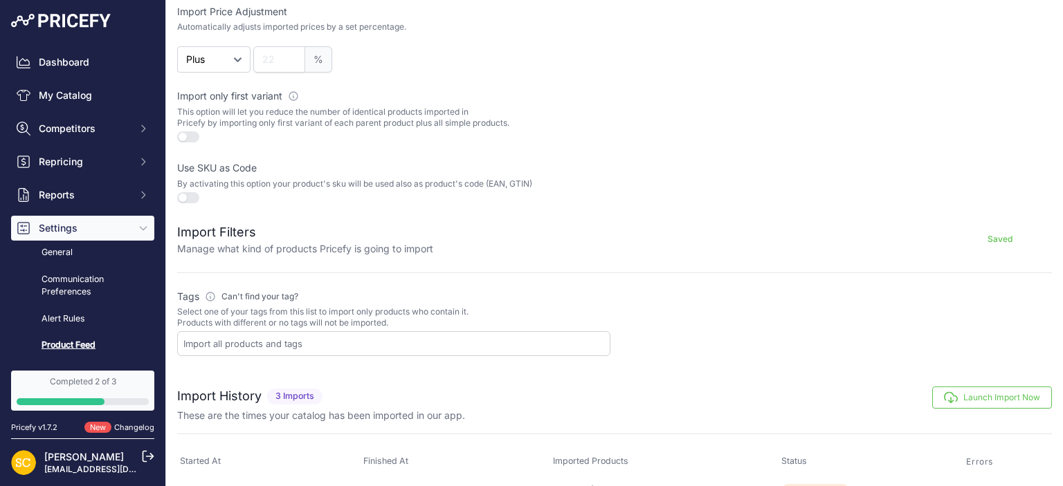
scroll to position [419, 0]
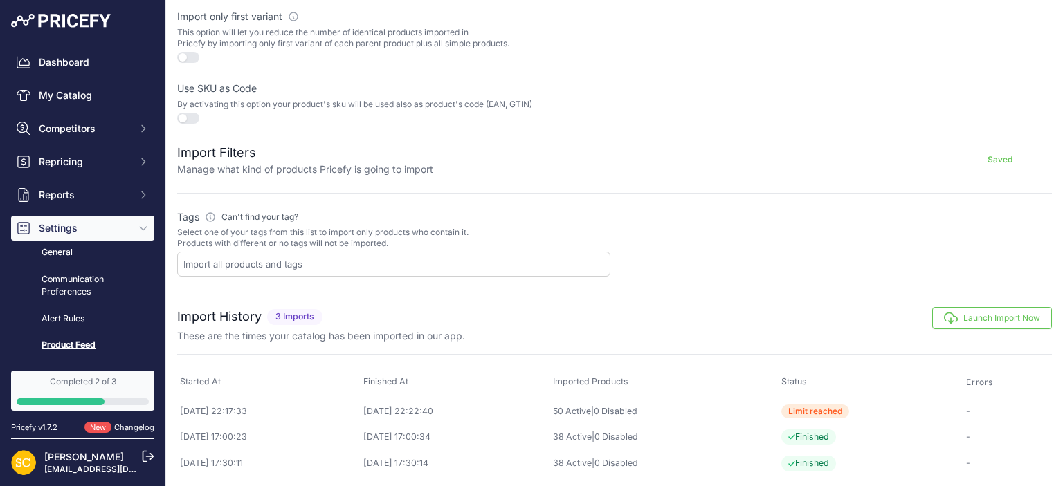
click at [286, 315] on span "3 Imports" at bounding box center [294, 317] width 55 height 16
click at [273, 273] on div at bounding box center [393, 264] width 433 height 25
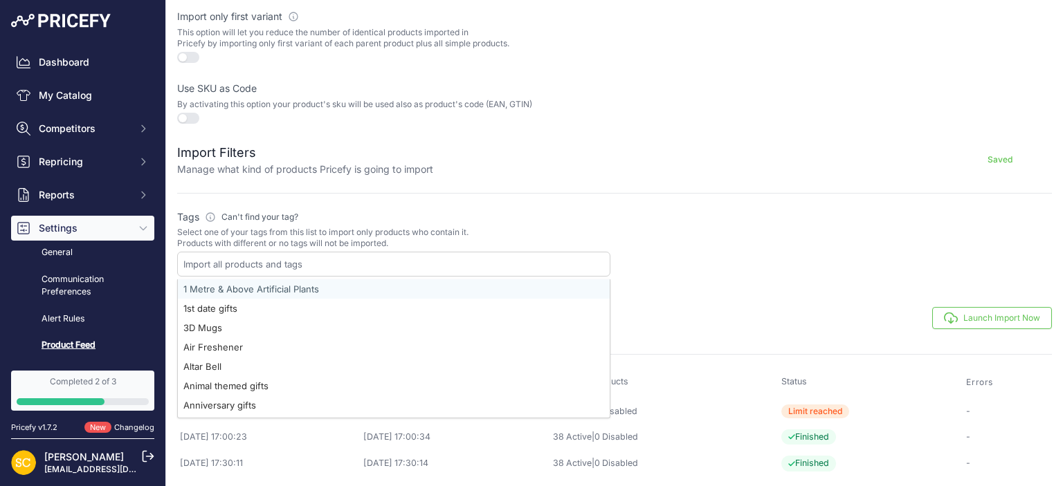
scroll to position [0, 0]
click at [363, 223] on div "Tags Please define which tags will be used to import your products Can't find y…" at bounding box center [393, 243] width 433 height 67
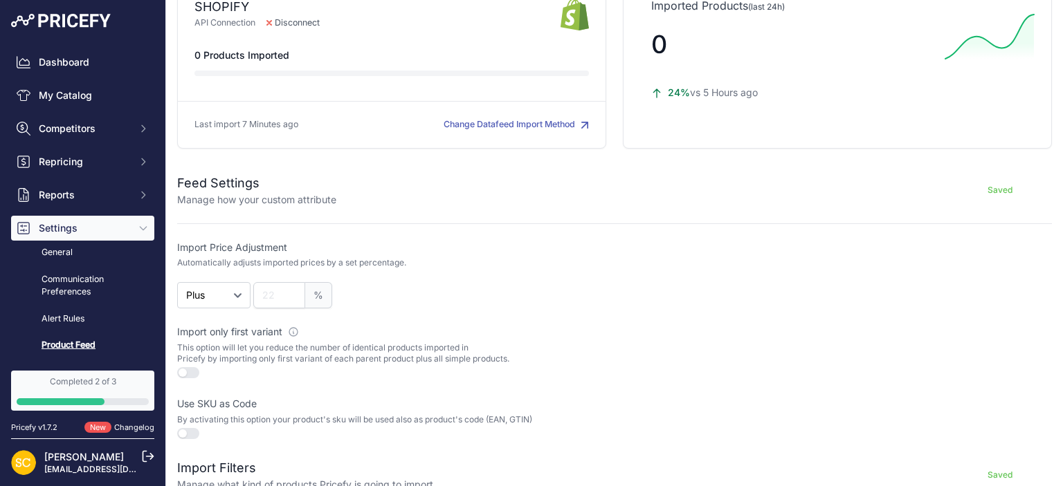
scroll to position [356, 0]
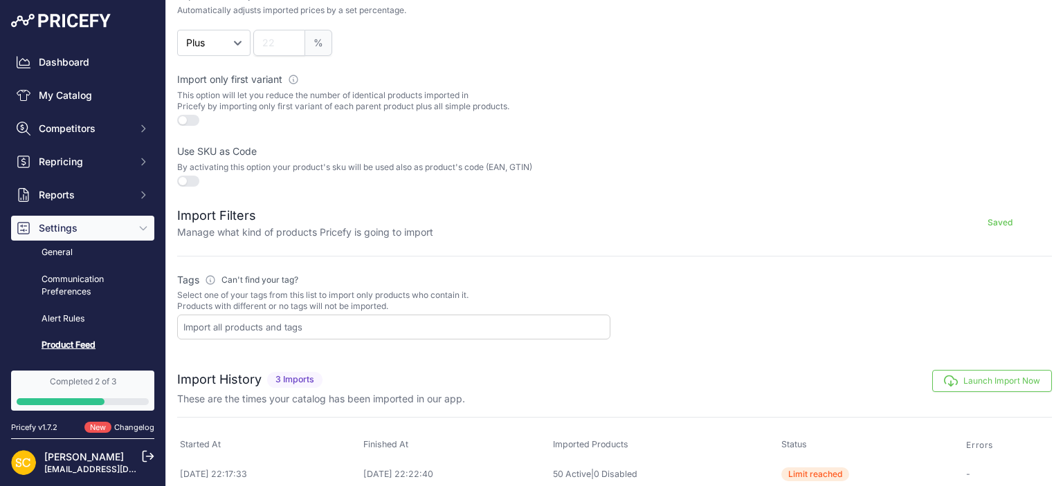
click at [326, 324] on input "text" at bounding box center [396, 327] width 426 height 12
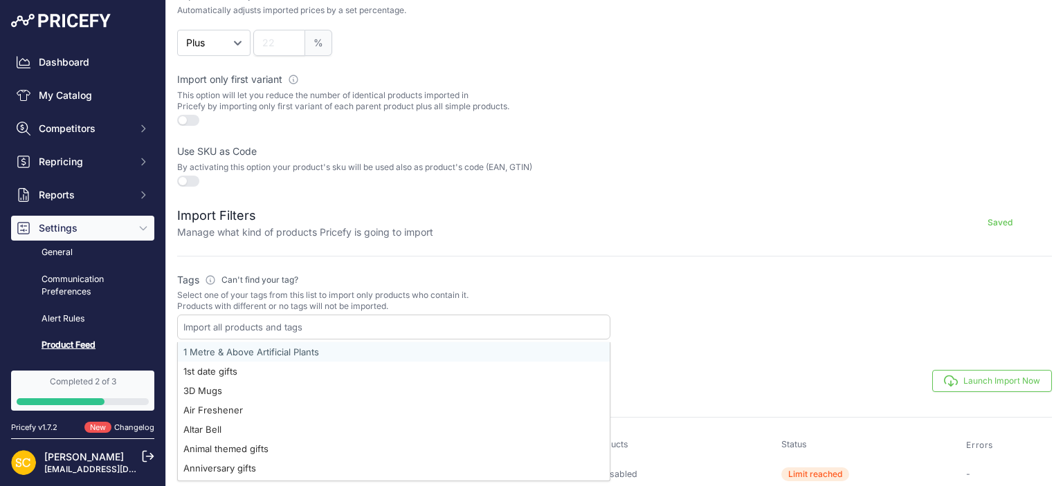
drag, startPoint x: 464, startPoint y: 235, endPoint x: 515, endPoint y: 154, distance: 95.2
click at [468, 231] on div "Saved" at bounding box center [742, 222] width 618 height 33
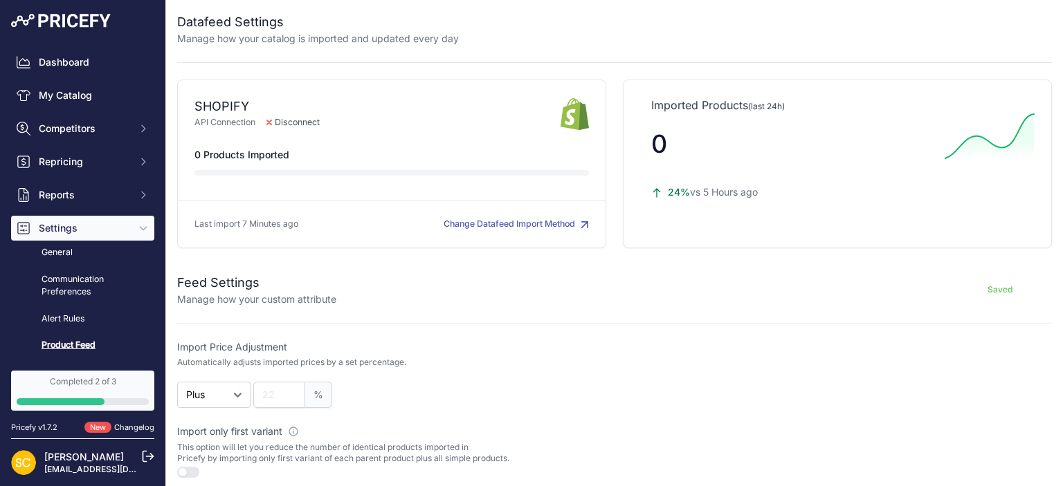
scroll to position [0, 0]
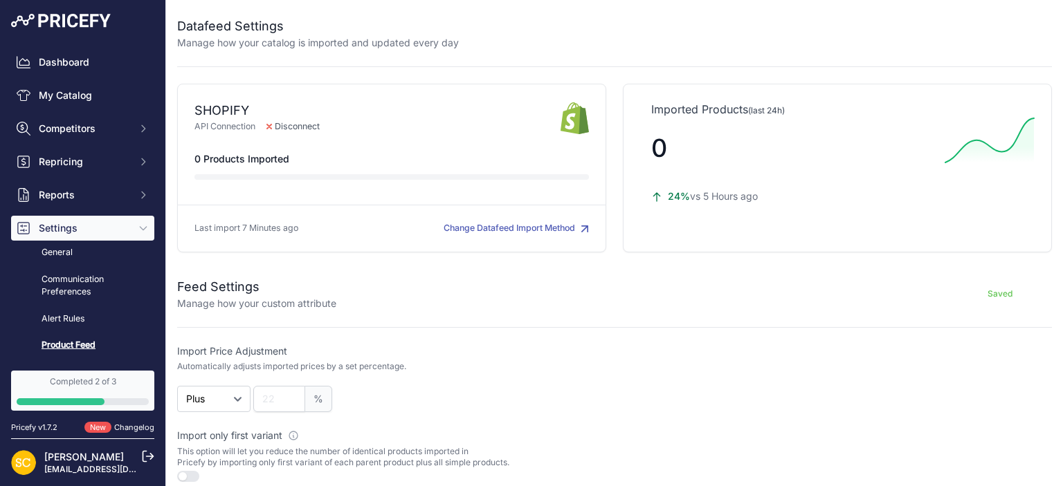
click at [483, 228] on button "Change Datafeed Import Method" at bounding box center [515, 228] width 145 height 13
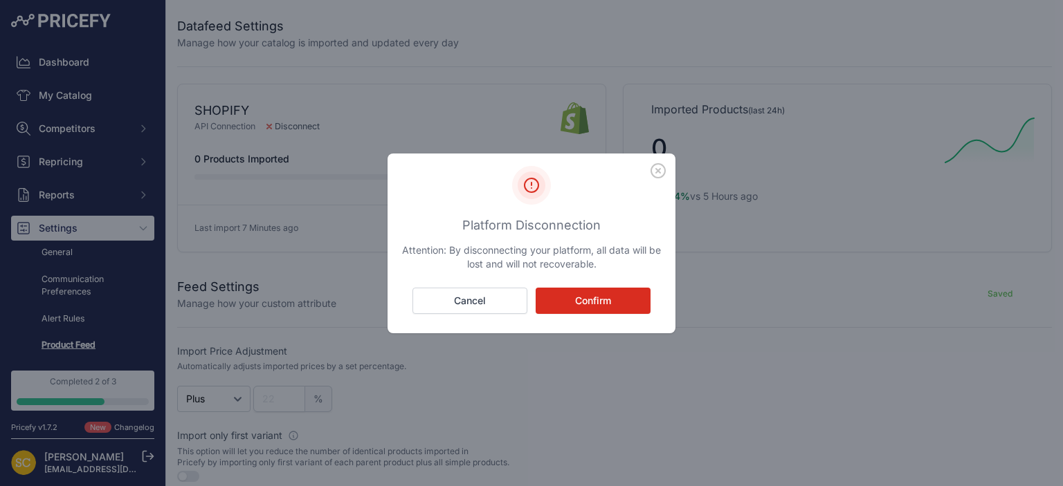
click at [661, 170] on icon "button" at bounding box center [657, 170] width 15 height 15
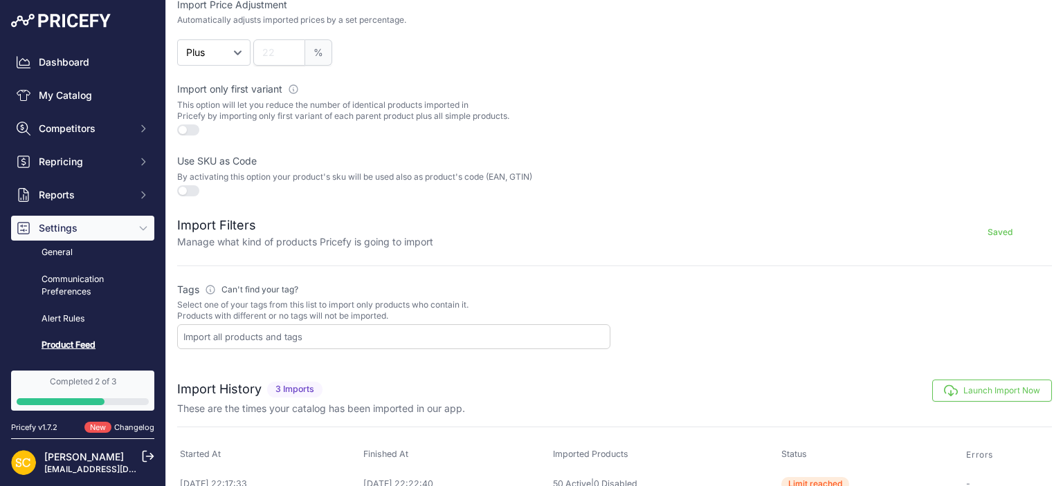
scroll to position [419, 0]
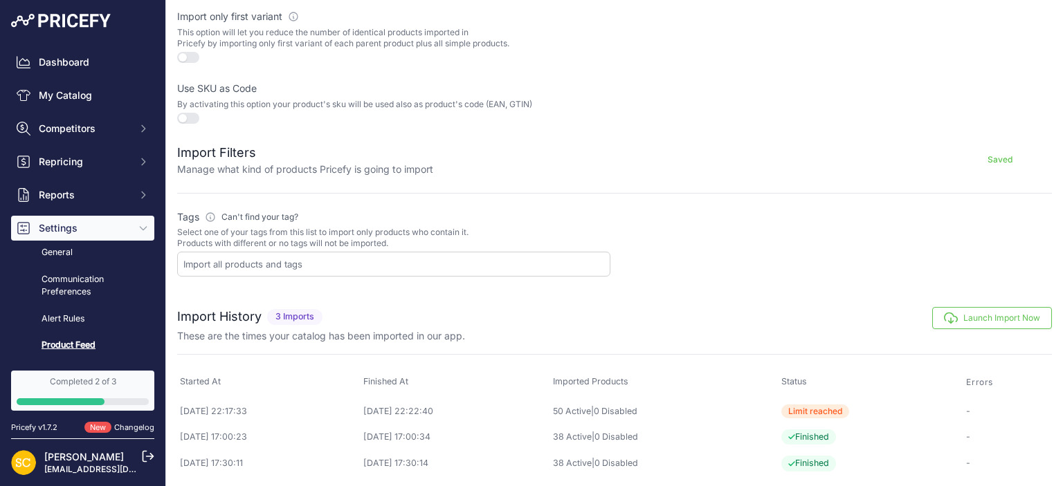
click at [246, 253] on div at bounding box center [393, 264] width 433 height 25
click at [258, 227] on p "Select one of your tags from this list to import only products who contain it. …" at bounding box center [393, 238] width 433 height 22
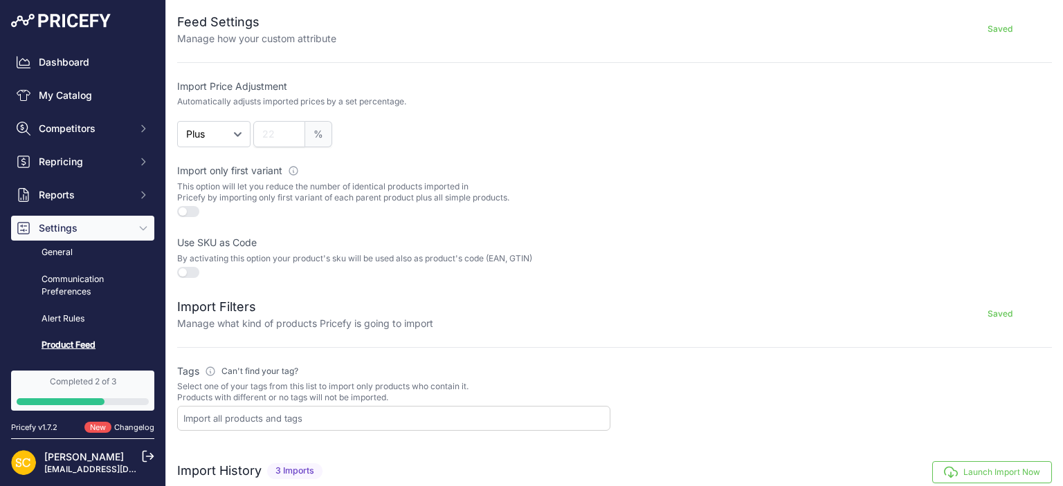
scroll to position [293, 0]
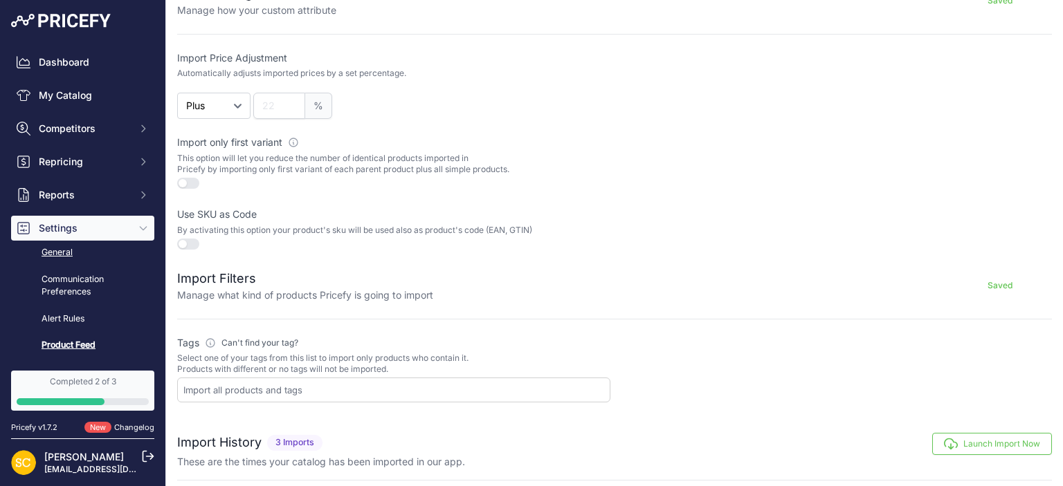
click at [72, 257] on link "General" at bounding box center [82, 253] width 143 height 24
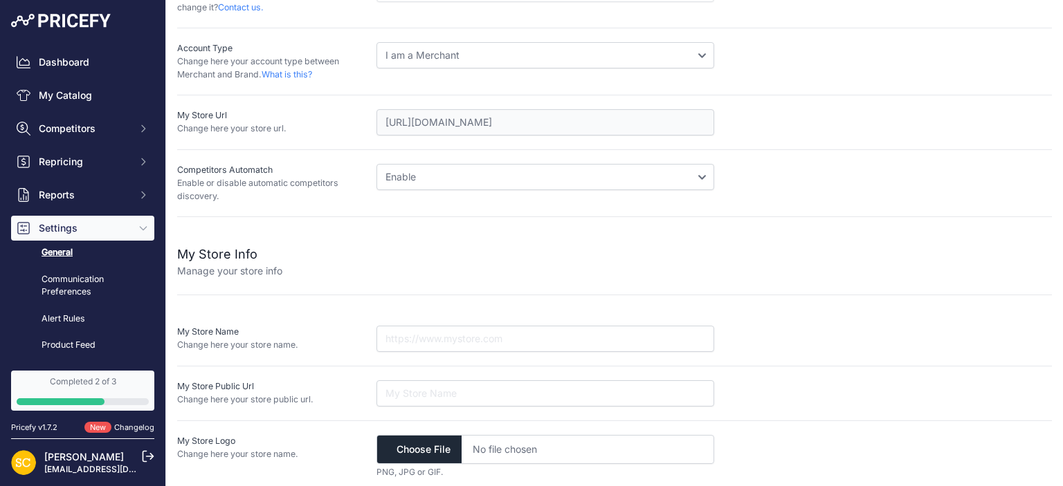
scroll to position [257, 0]
click at [70, 343] on link "Product Feed" at bounding box center [82, 345] width 143 height 24
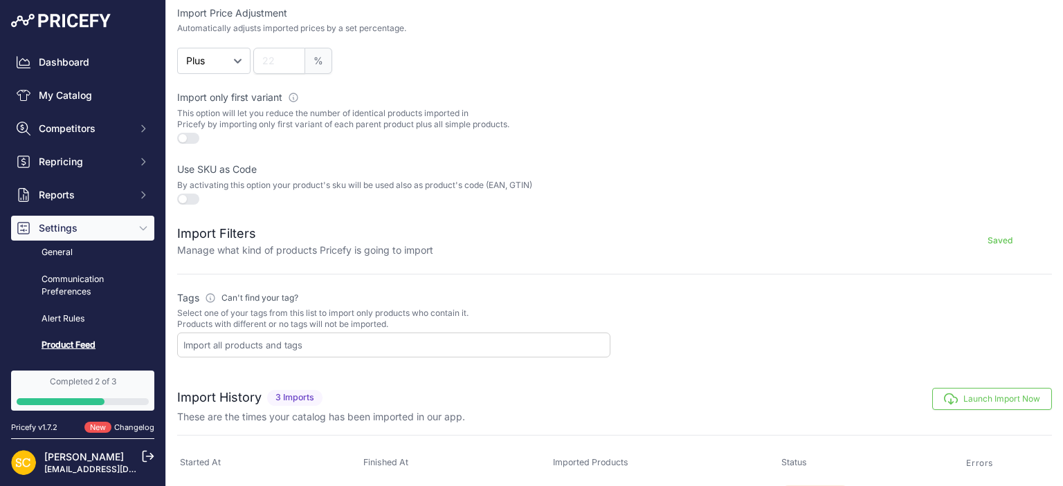
scroll to position [419, 0]
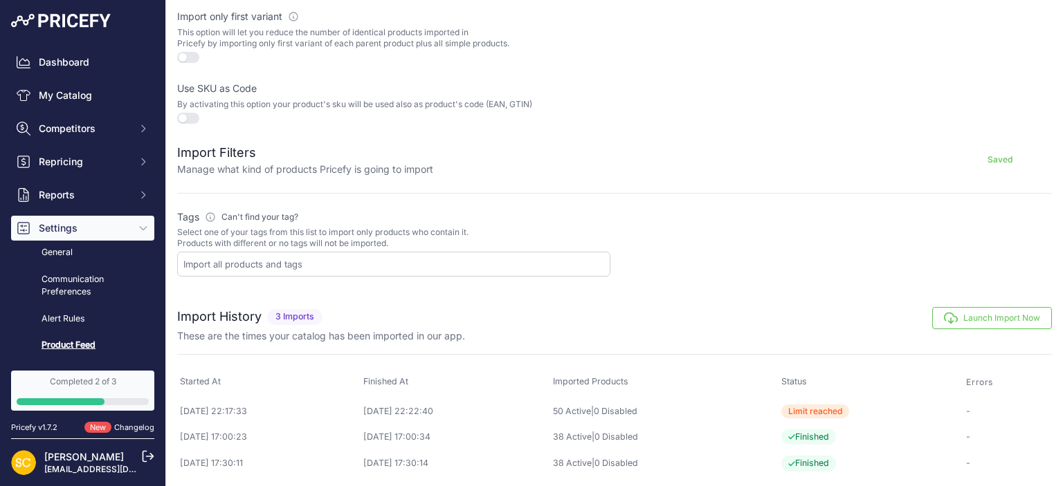
click at [274, 234] on p "Select one of your tags from this list to import only products who contain it. …" at bounding box center [393, 238] width 433 height 22
click at [120, 140] on button "Competitors" at bounding box center [82, 128] width 143 height 25
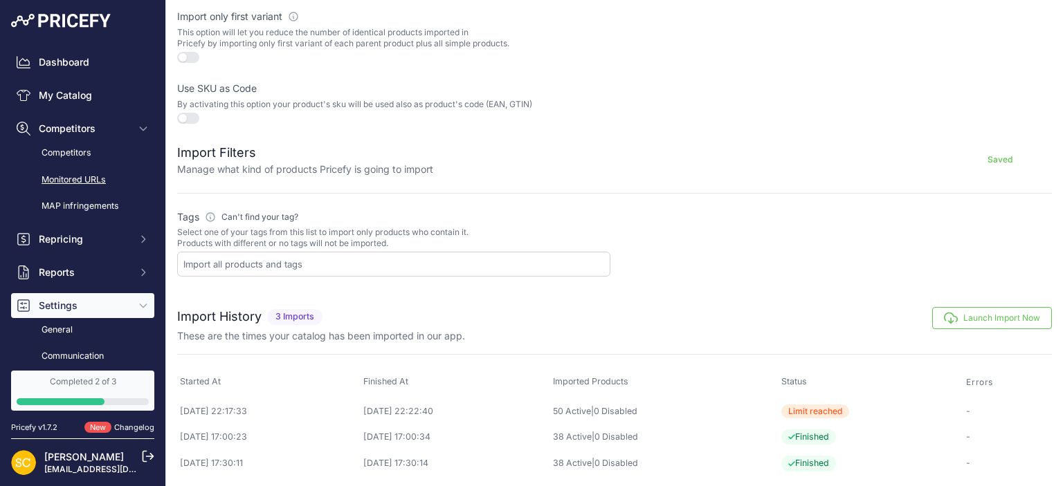
click at [111, 172] on link "Monitored URLs" at bounding box center [82, 180] width 143 height 24
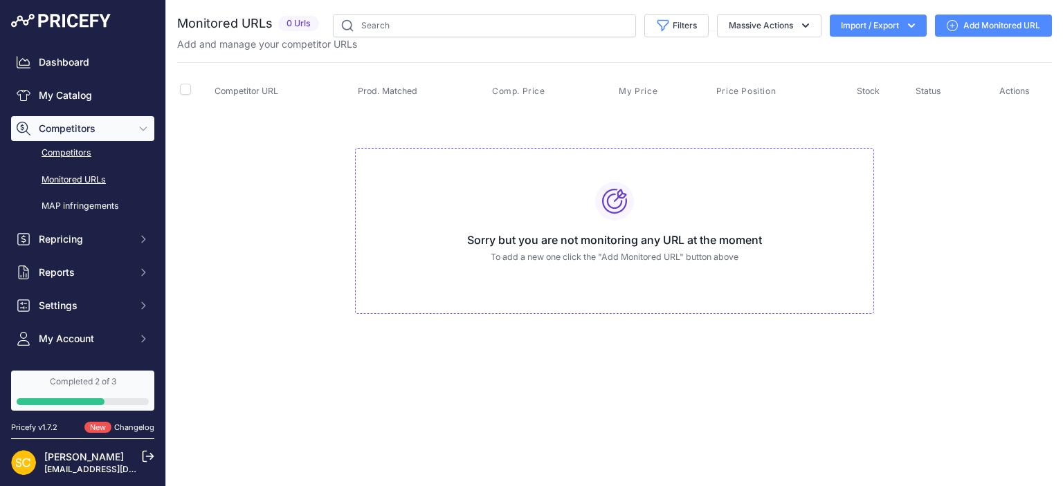
click at [91, 155] on link "Competitors" at bounding box center [82, 153] width 143 height 24
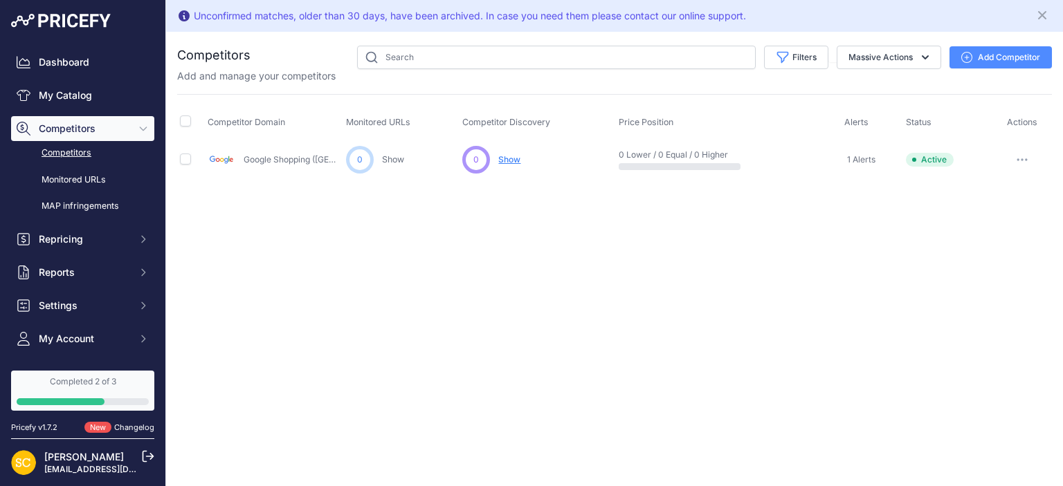
click at [865, 160] on span "1 Alerts" at bounding box center [861, 159] width 28 height 11
click at [95, 343] on span "My Account" at bounding box center [84, 339] width 91 height 14
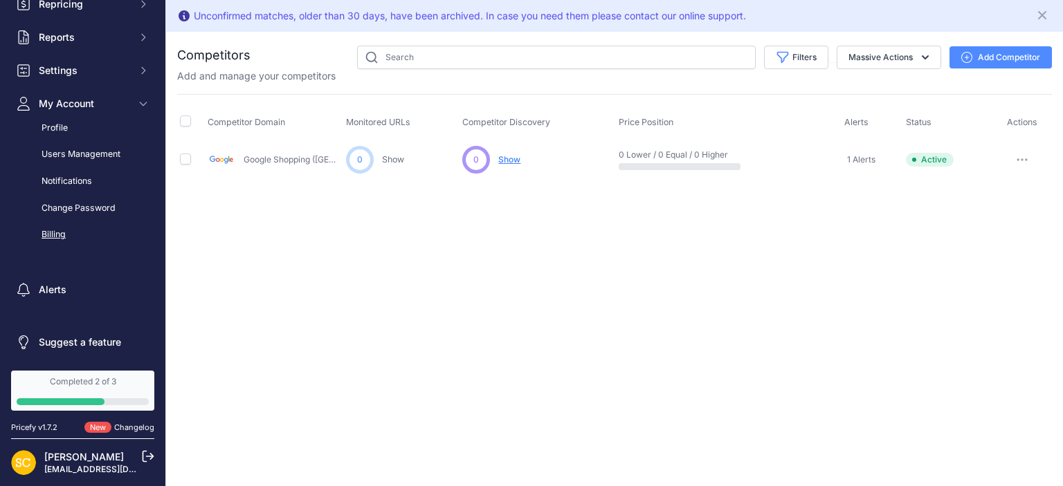
click at [91, 234] on link "Billing" at bounding box center [82, 235] width 143 height 24
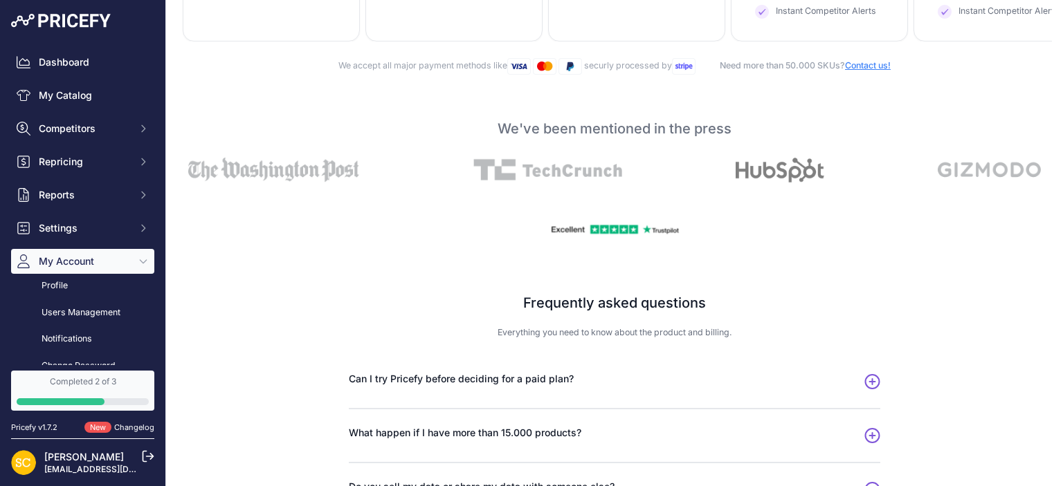
scroll to position [694, 0]
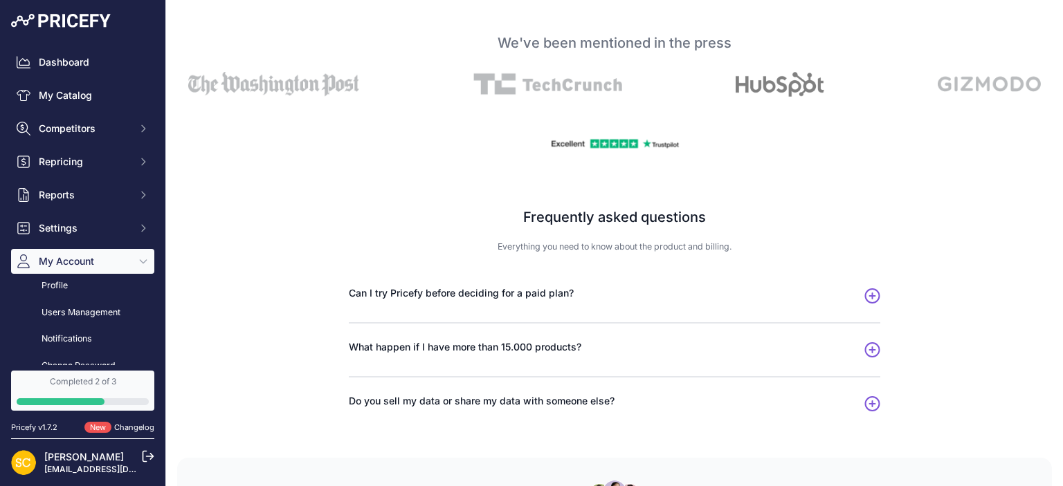
click at [535, 299] on span "Can I try Pricefy before deciding for a paid plan?" at bounding box center [461, 293] width 225 height 14
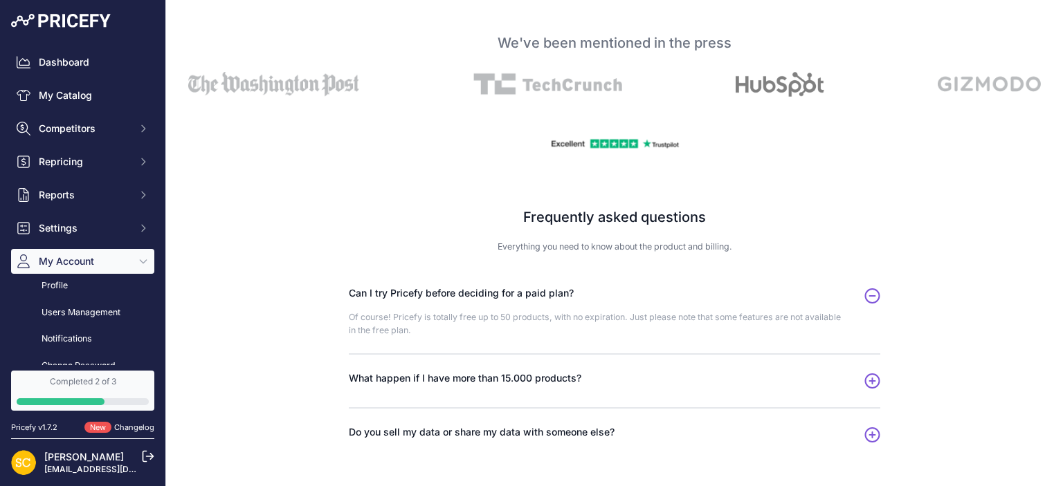
click at [535, 296] on span "Can I try Pricefy before deciding for a paid plan?" at bounding box center [461, 293] width 225 height 14
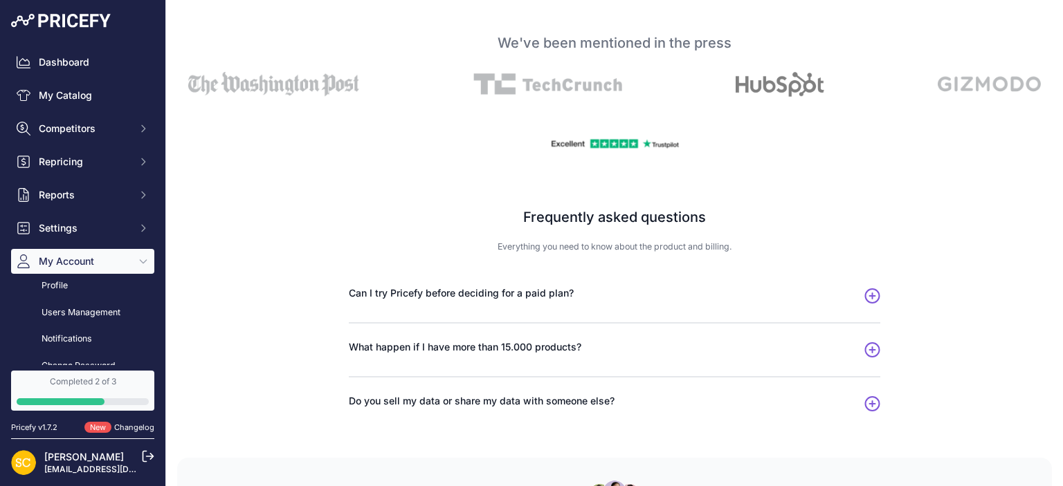
click at [542, 344] on span "What happen if I have more than 15.000 products?" at bounding box center [465, 347] width 232 height 14
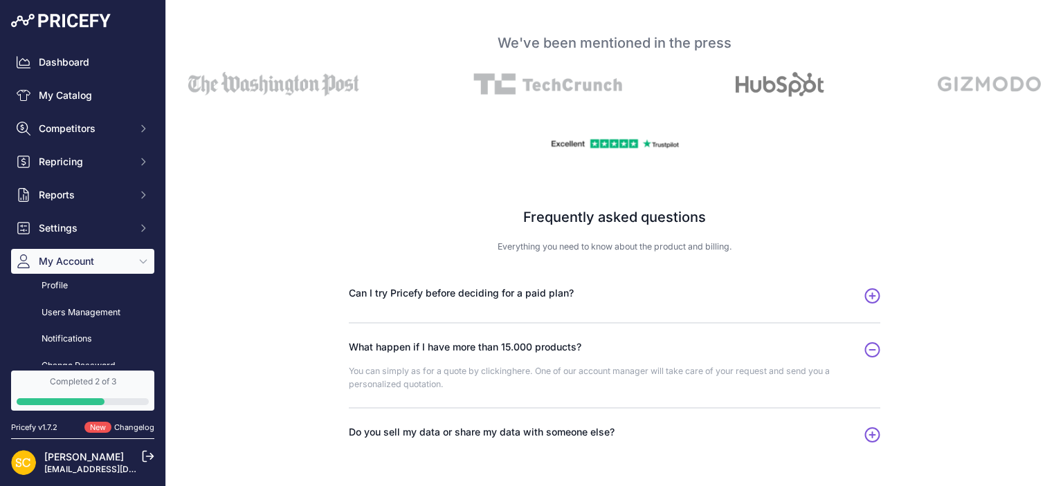
click at [526, 349] on span "What happen if I have more than 15.000 products?" at bounding box center [465, 347] width 232 height 14
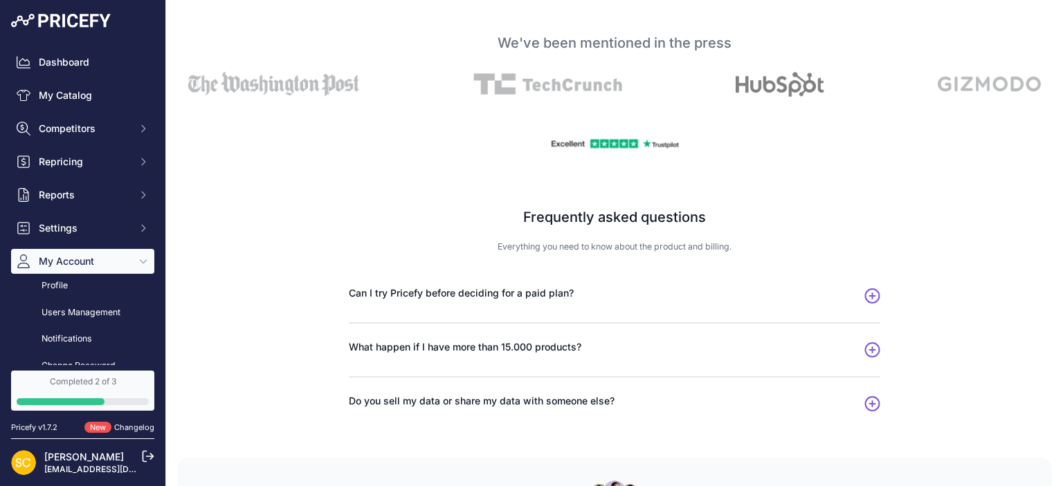
click at [522, 396] on span "Do you sell my data or share my data with someone else?" at bounding box center [482, 401] width 266 height 14
click at [523, 401] on span "Do you sell my data or share my data with someone else?" at bounding box center [482, 401] width 266 height 14
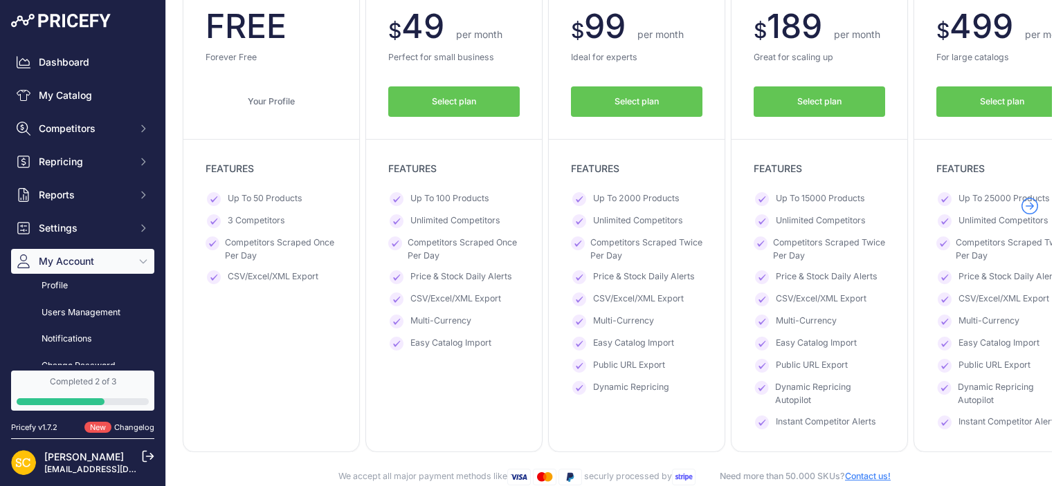
scroll to position [260, 0]
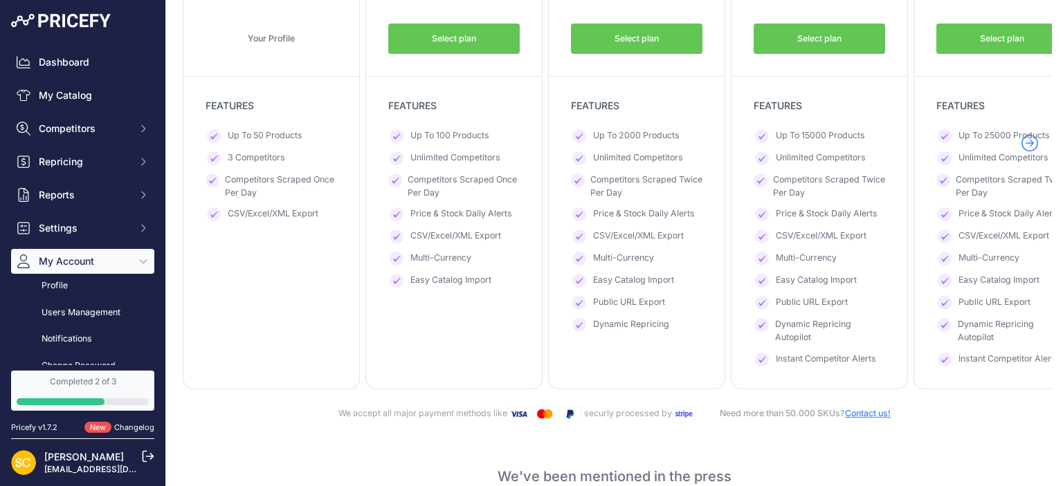
click at [392, 278] on icon at bounding box center [396, 281] width 14 height 14
drag, startPoint x: 392, startPoint y: 278, endPoint x: 484, endPoint y: 275, distance: 91.4
click at [483, 275] on li "Easy Catalog Import" at bounding box center [453, 281] width 131 height 14
click at [484, 275] on span "Easy Catalog Import" at bounding box center [450, 281] width 81 height 14
click at [481, 279] on span "Easy Catalog Import" at bounding box center [450, 281] width 81 height 14
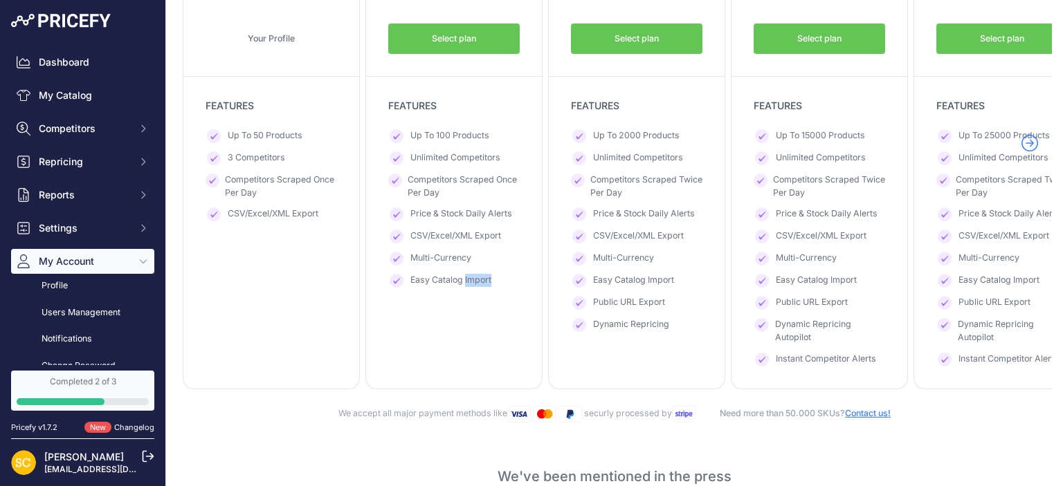
click at [481, 279] on span "Easy Catalog Import" at bounding box center [450, 281] width 81 height 14
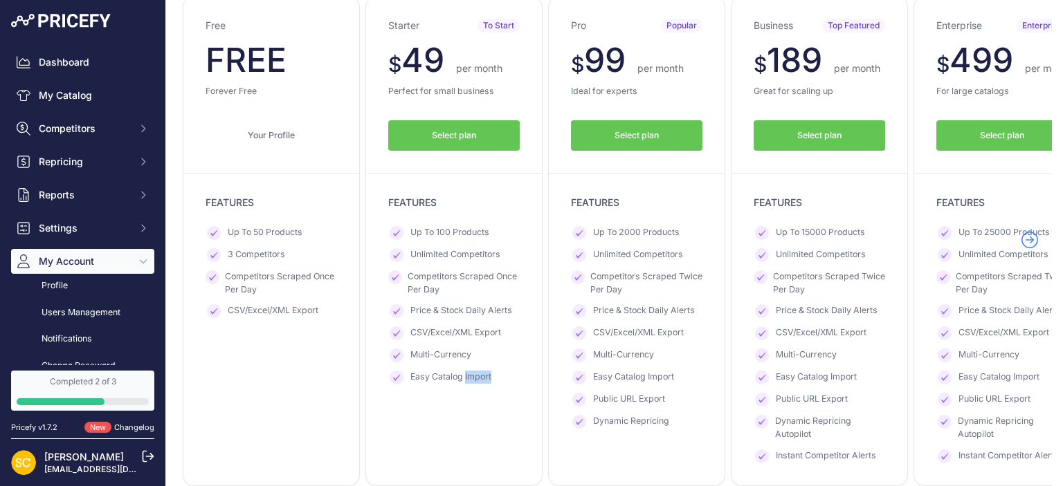
scroll to position [134, 0]
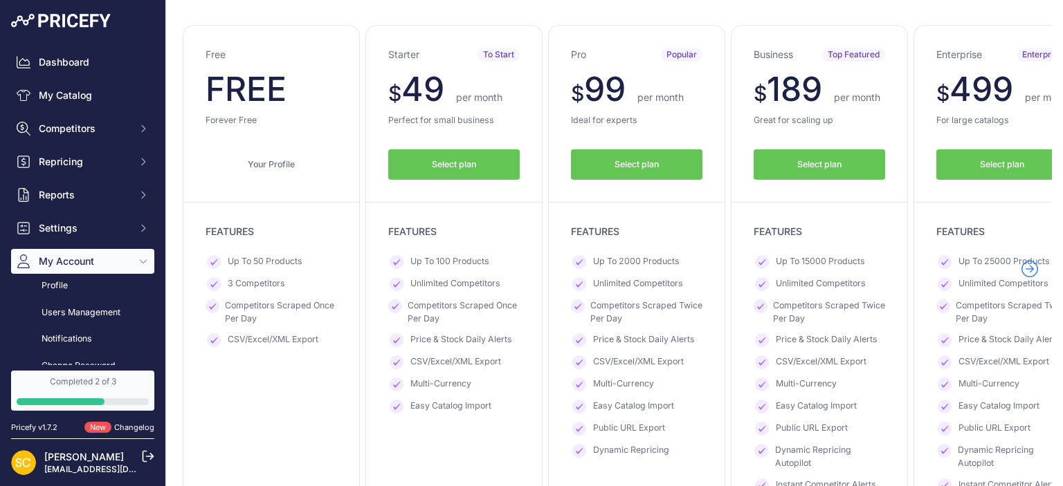
click at [641, 327] on ul "Up To 2000 Products Unlimited Competitors Competitors Scraped Twice Per Day Pri…" at bounding box center [636, 356] width 131 height 203
click at [818, 147] on div "Select plan Downgrade Downgrade Your Profile" at bounding box center [818, 153] width 131 height 53
click at [820, 170] on span "Select plan" at bounding box center [819, 164] width 44 height 13
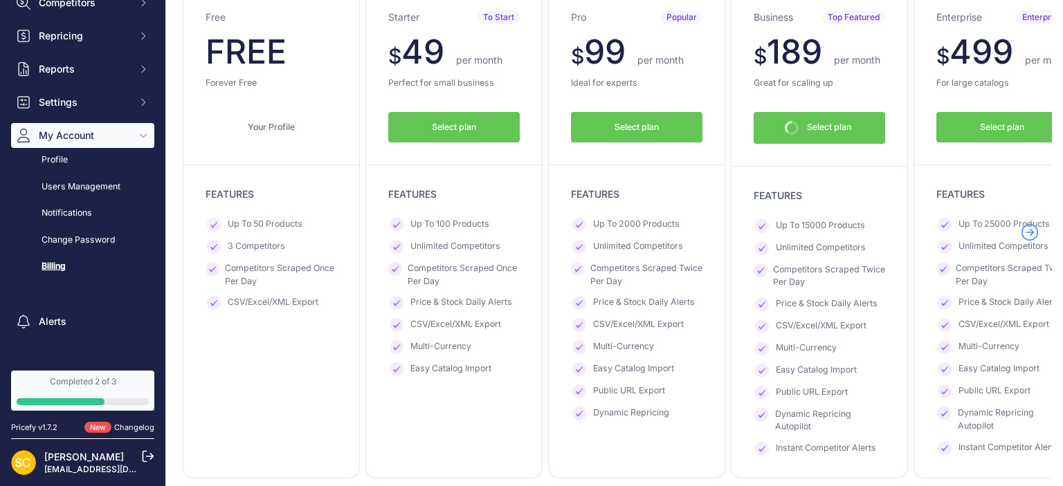
scroll to position [189, 0]
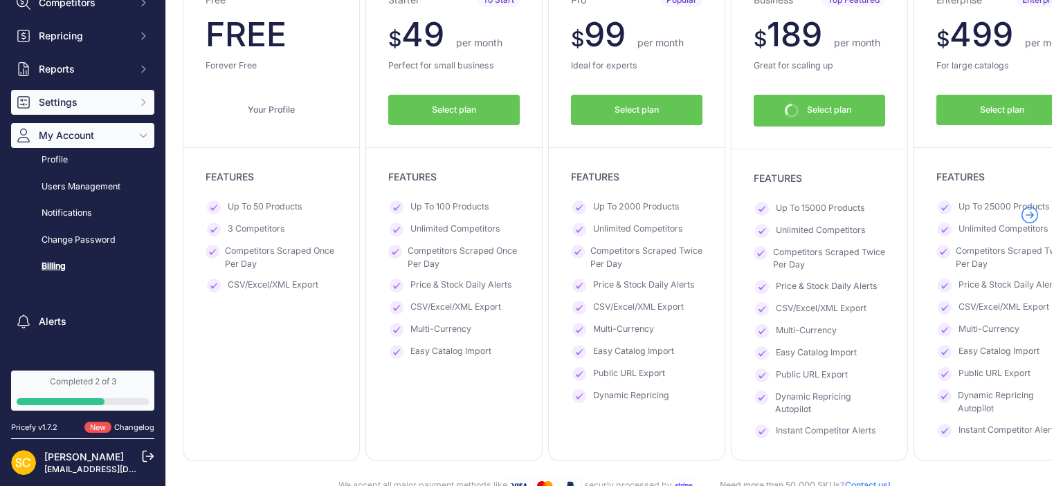
click at [96, 101] on span "Settings" at bounding box center [84, 102] width 91 height 14
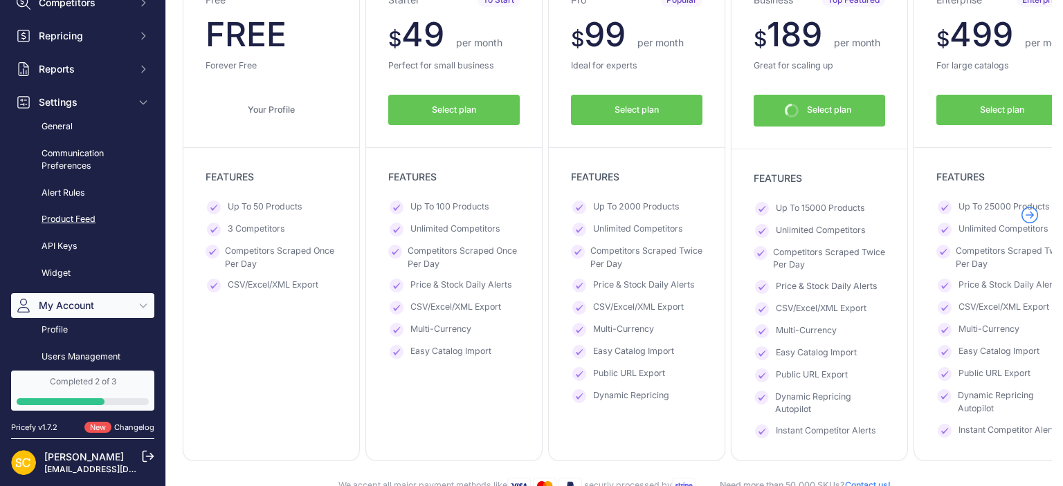
click at [99, 214] on link "Product Feed" at bounding box center [82, 220] width 143 height 24
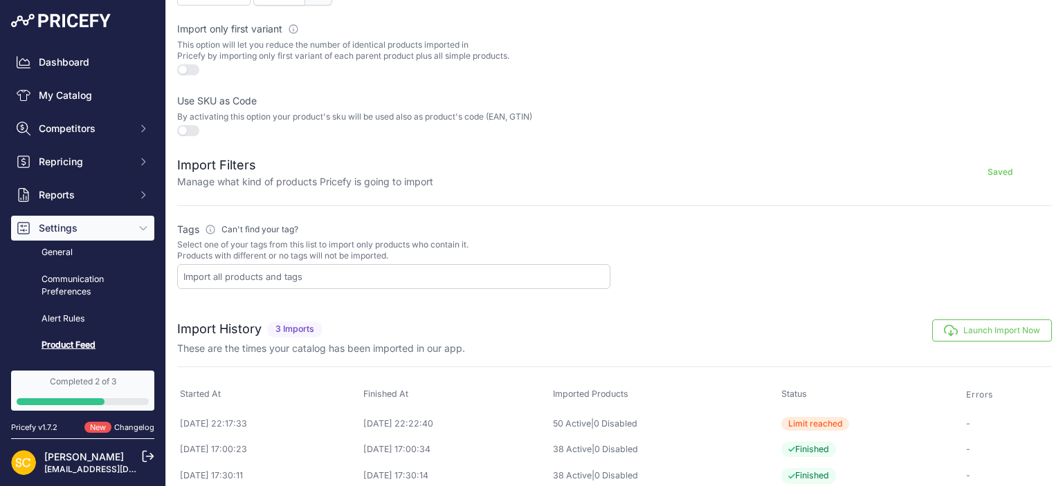
scroll to position [419, 0]
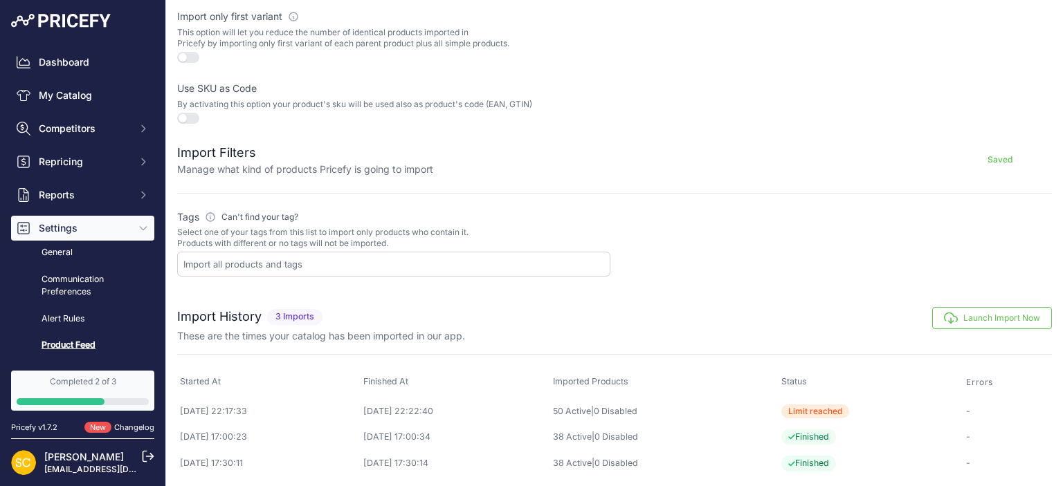
click at [332, 261] on input "text" at bounding box center [396, 264] width 426 height 12
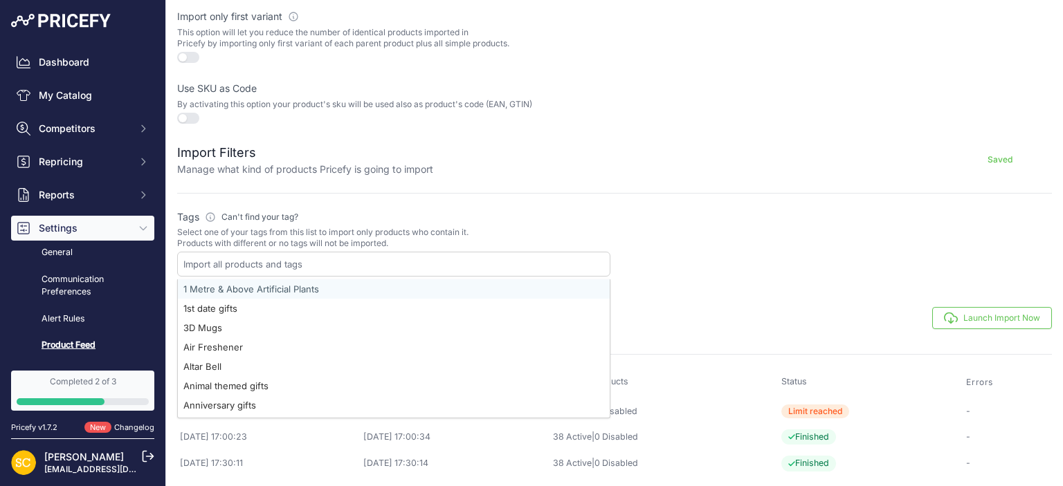
click at [435, 227] on p "Select one of your tags from this list to import only products who contain it. …" at bounding box center [393, 238] width 433 height 22
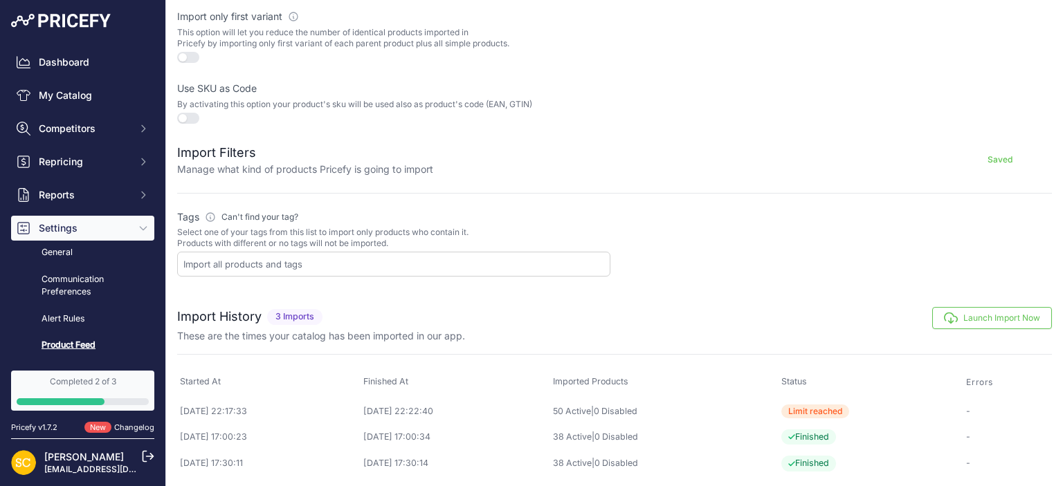
drag, startPoint x: 497, startPoint y: 203, endPoint x: 540, endPoint y: 147, distance: 71.1
click at [505, 199] on form "Feed Settings Manage how your custom attribute Saved Import Price Adjustment Au…" at bounding box center [614, 60] width 874 height 436
